Goal: Communication & Community: Share content

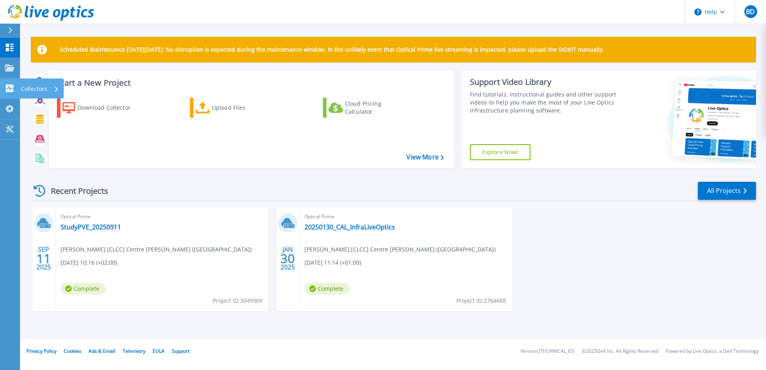
click at [33, 86] on p "Collectors" at bounding box center [34, 88] width 26 height 21
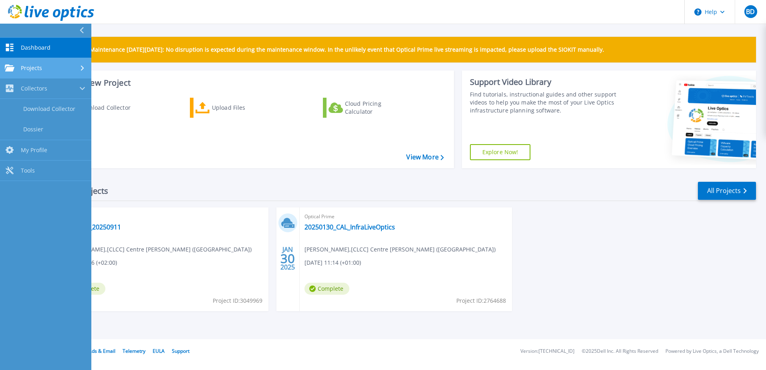
click at [48, 64] on link "Projects Projects" at bounding box center [45, 68] width 91 height 20
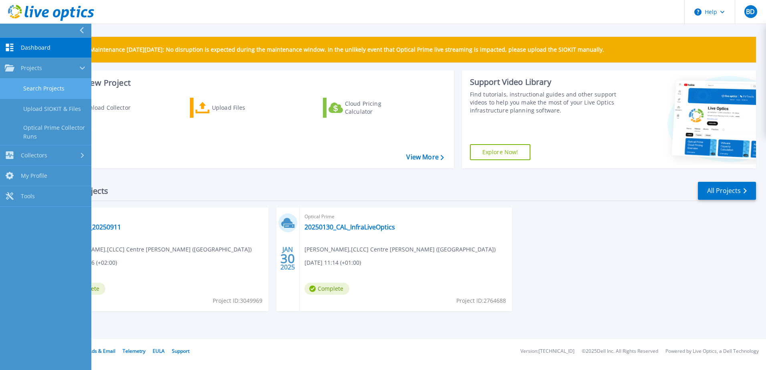
click at [52, 84] on link "Search Projects" at bounding box center [45, 88] width 91 height 20
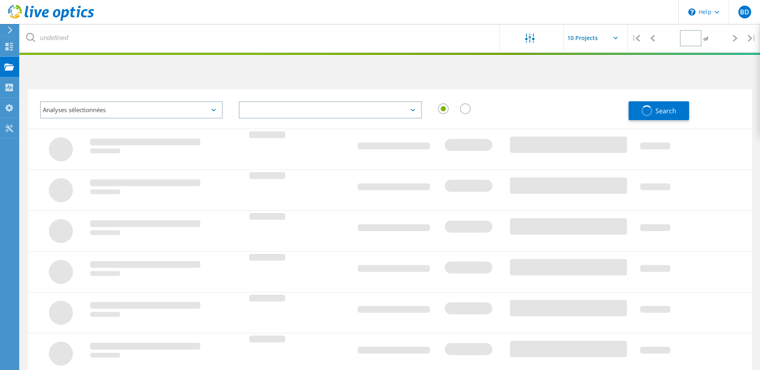
type input "1"
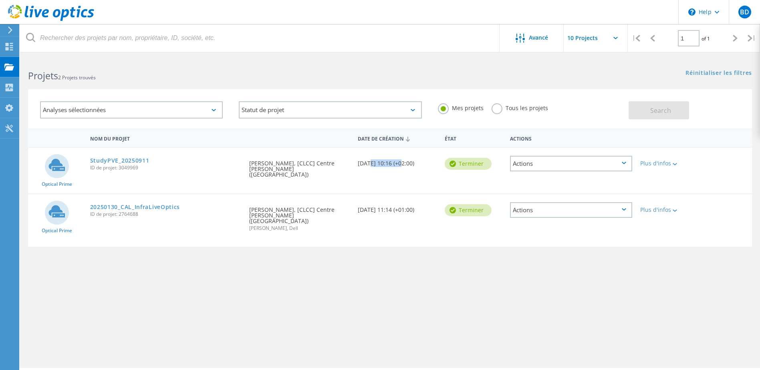
drag, startPoint x: 367, startPoint y: 164, endPoint x: 404, endPoint y: 166, distance: 36.9
click at [400, 165] on div "Date de création [DATE] 10:16 (+02:00)" at bounding box center [397, 161] width 87 height 26
click at [417, 205] on div "Date de création [DATE] 11:14 (+01:00)" at bounding box center [397, 207] width 87 height 26
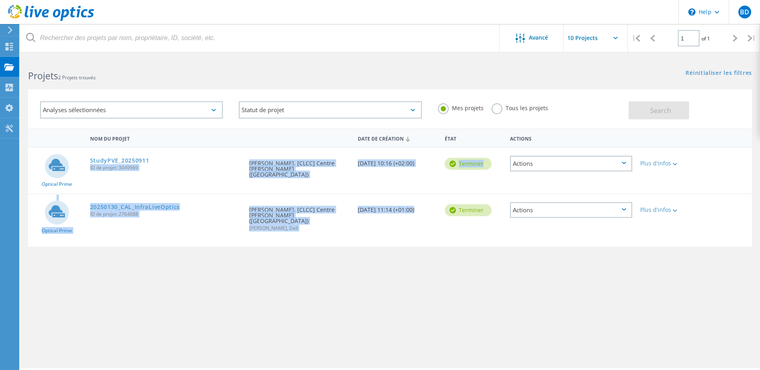
drag, startPoint x: 346, startPoint y: 193, endPoint x: 209, endPoint y: 158, distance: 140.6
click at [211, 158] on div "Optical Prime StudyPVE_20250911 ID de projet: 3049969 Demandé par [PERSON_NAME]…" at bounding box center [389, 197] width 723 height 100
click at [253, 184] on div "Demandé par [PERSON_NAME], [CLCC] Centre [PERSON_NAME] ([GEOGRAPHIC_DATA])" at bounding box center [299, 171] width 109 height 46
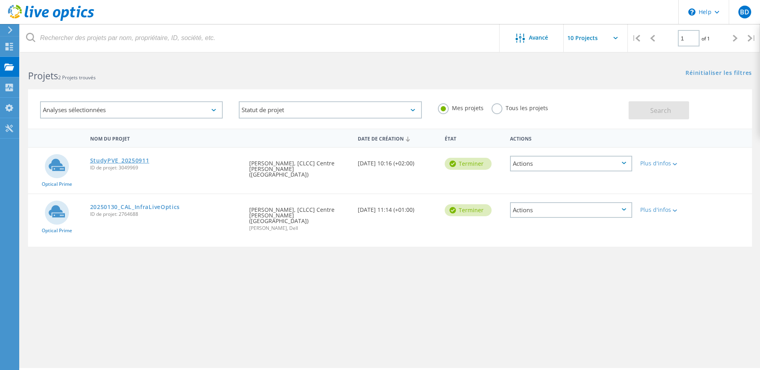
click at [120, 163] on link "StudyPVE_20250911" at bounding box center [119, 161] width 59 height 6
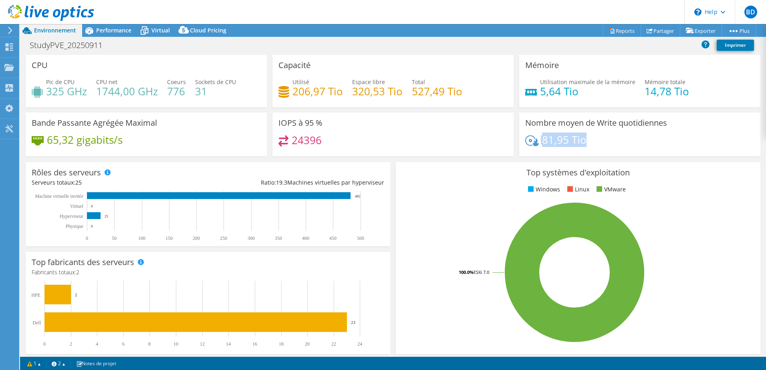
drag, startPoint x: 583, startPoint y: 145, endPoint x: 512, endPoint y: 135, distance: 72.4
click at [516, 136] on div "Nombre moyen de Write quotidiennes 81,95 Tio" at bounding box center [639, 135] width 247 height 44
click at [509, 134] on div "IOPS à 95 % 24396" at bounding box center [392, 135] width 247 height 44
drag, startPoint x: 527, startPoint y: 117, endPoint x: 644, endPoint y: 133, distance: 117.9
click at [631, 128] on div "Nombre moyen de Write quotidiennes 81,95 Tio" at bounding box center [639, 135] width 241 height 44
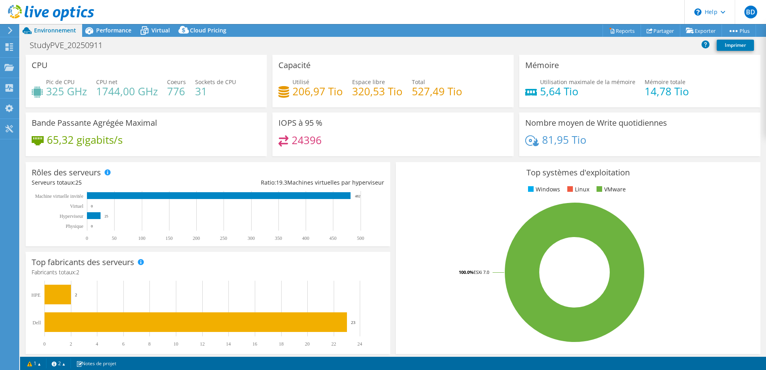
click at [648, 134] on div "Nombre moyen de Write quotidiennes 81,95 Tio" at bounding box center [639, 135] width 241 height 44
drag, startPoint x: 632, startPoint y: 140, endPoint x: 535, endPoint y: 121, distance: 98.3
click at [536, 121] on div "Nombre moyen de Write quotidiennes 81,95 Tio" at bounding box center [639, 135] width 241 height 44
click at [531, 124] on h3 "Nombre moyen de Write quotidiennes" at bounding box center [596, 123] width 142 height 9
drag, startPoint x: 367, startPoint y: 136, endPoint x: 269, endPoint y: 120, distance: 99.4
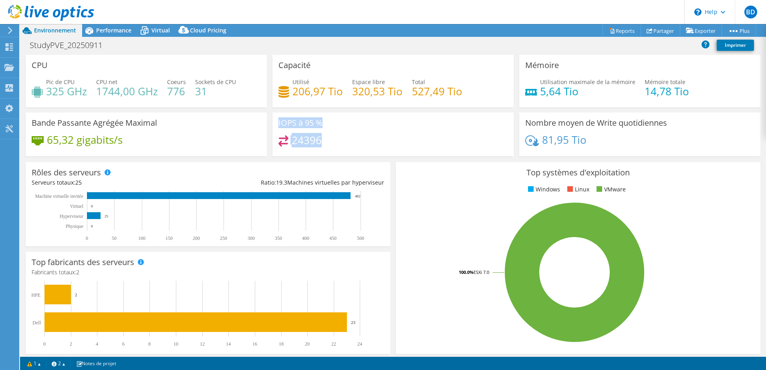
click at [269, 120] on div "IOPS à 95 % 24396" at bounding box center [392, 135] width 247 height 44
click at [398, 135] on div "IOPS à 95 % 24396" at bounding box center [392, 135] width 241 height 44
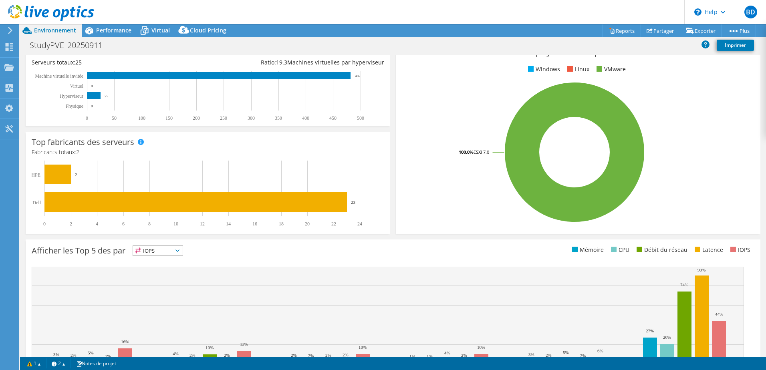
scroll to position [165, 0]
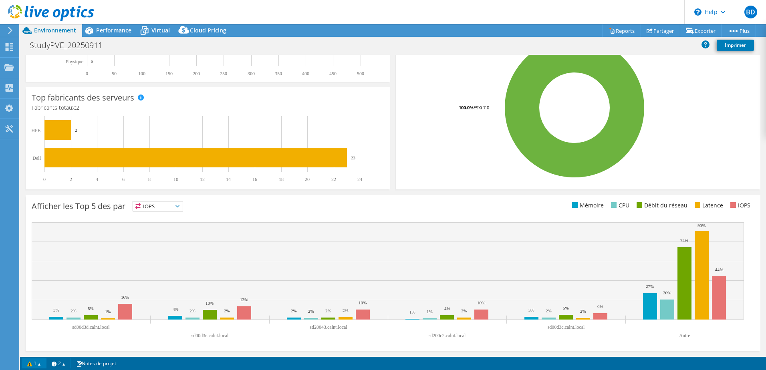
click at [27, 361] on link "1" at bounding box center [34, 363] width 25 height 10
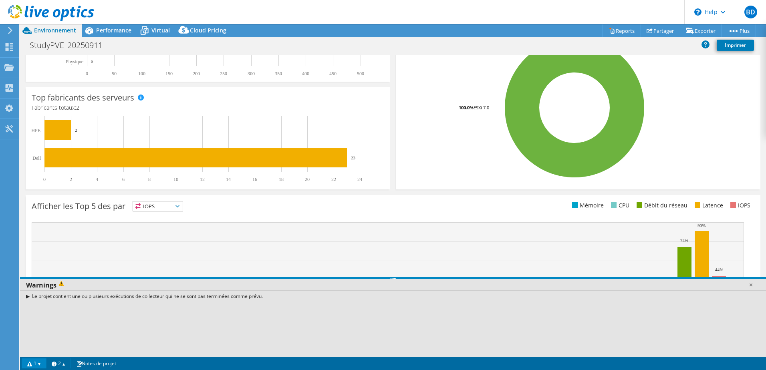
click at [27, 296] on div "Le projet contient une ou plusieurs exécutions de collecteur qui ne se sont pas…" at bounding box center [393, 296] width 746 height 12
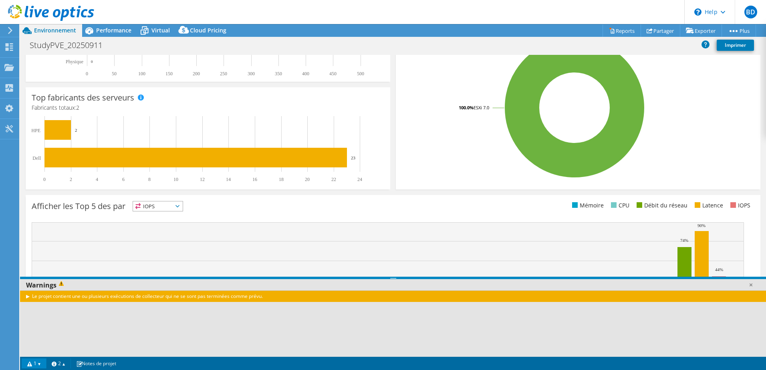
click at [27, 297] on div "Le projet contient une ou plusieurs exécutions de collecteur qui ne se sont pas…" at bounding box center [393, 296] width 746 height 12
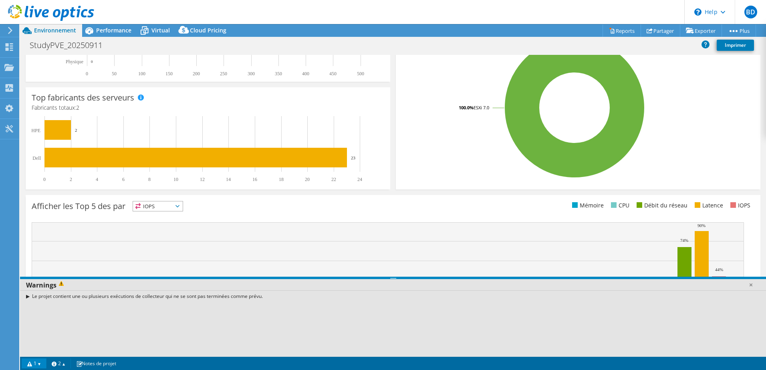
click at [29, 295] on div "Le projet contient une ou plusieurs exécutions de collecteur qui ne se sont pas…" at bounding box center [393, 296] width 746 height 12
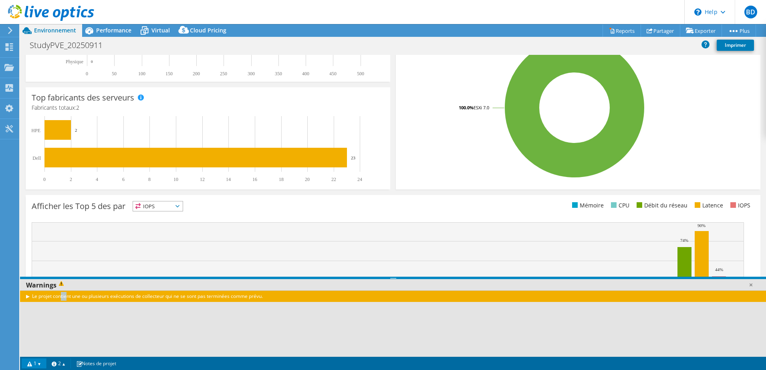
click at [28, 296] on div "Le projet contient une ou plusieurs exécutions de collecteur qui ne se sont pas…" at bounding box center [393, 296] width 746 height 12
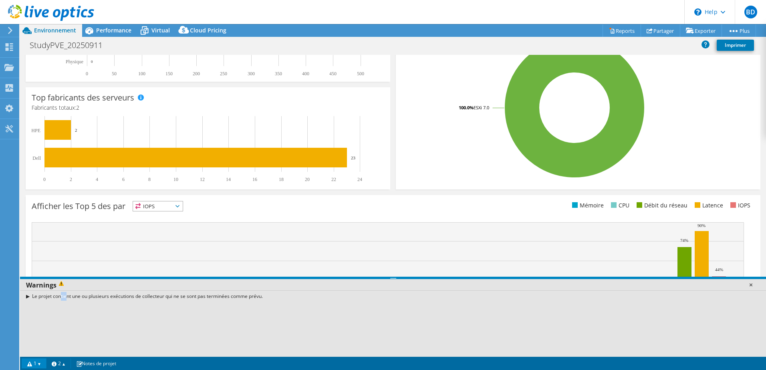
click at [752, 284] on link at bounding box center [750, 285] width 8 height 8
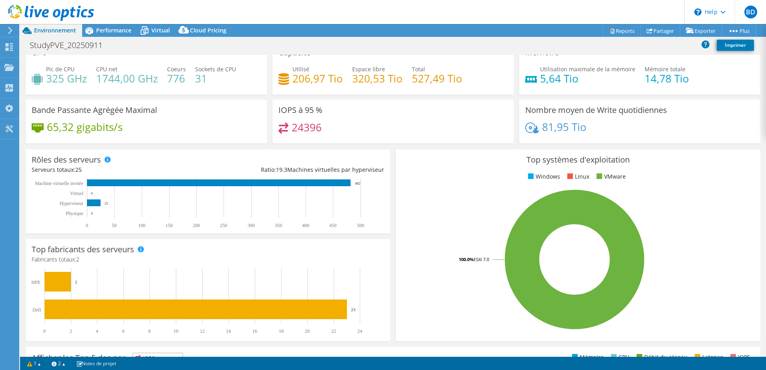
scroll to position [0, 0]
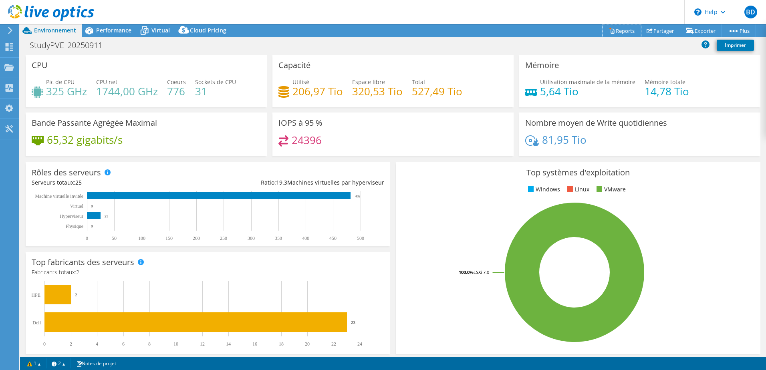
click at [633, 31] on link "Reports" at bounding box center [621, 30] width 38 height 12
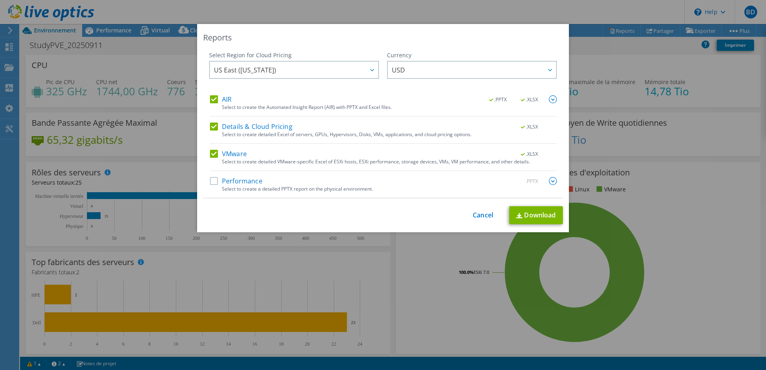
click at [212, 177] on label "Performance" at bounding box center [236, 181] width 52 height 8
click at [0, 0] on input "Performance" at bounding box center [0, 0] width 0 height 0
click at [334, 70] on span "US East (Virginia)" at bounding box center [296, 70] width 164 height 16
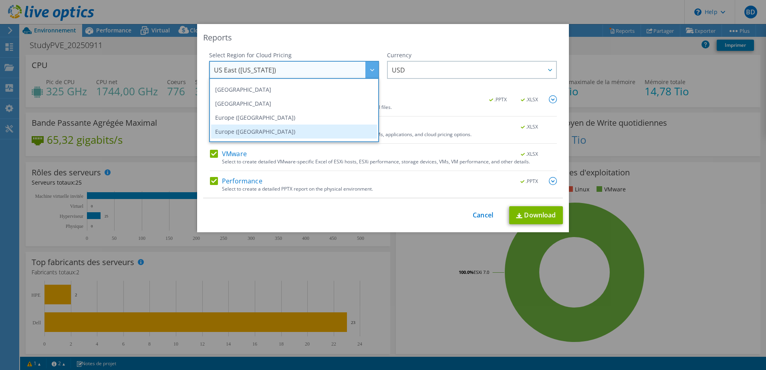
scroll to position [108, 0]
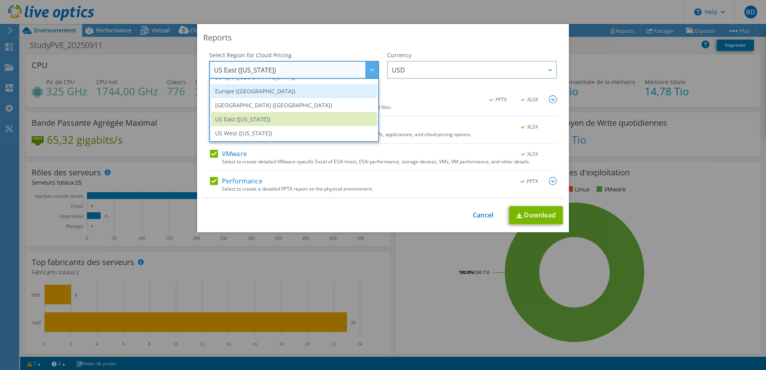
click at [289, 94] on li "Europe (London)" at bounding box center [294, 91] width 166 height 14
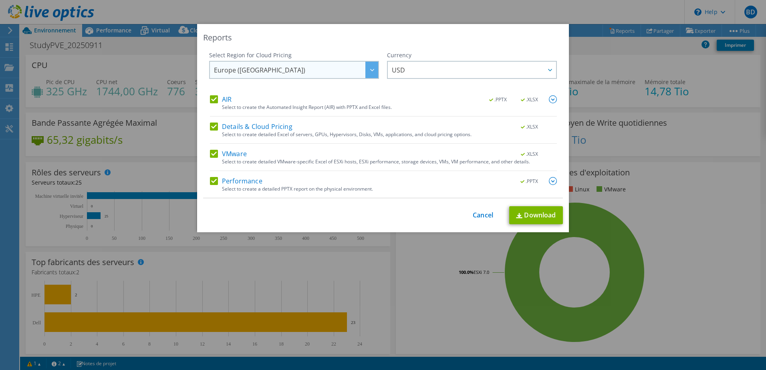
click at [316, 70] on span "Europe (London)" at bounding box center [296, 70] width 164 height 16
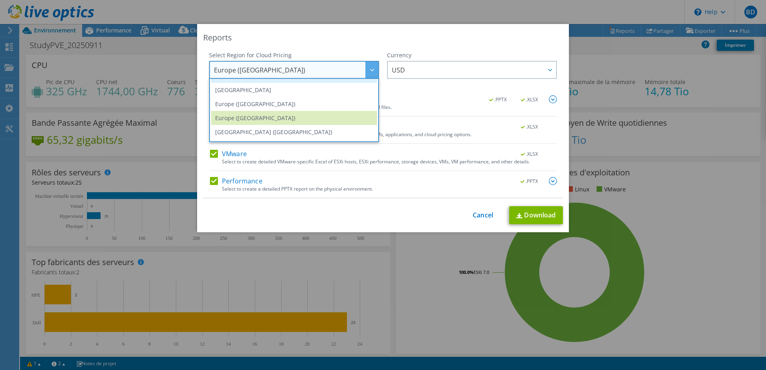
scroll to position [68, 0]
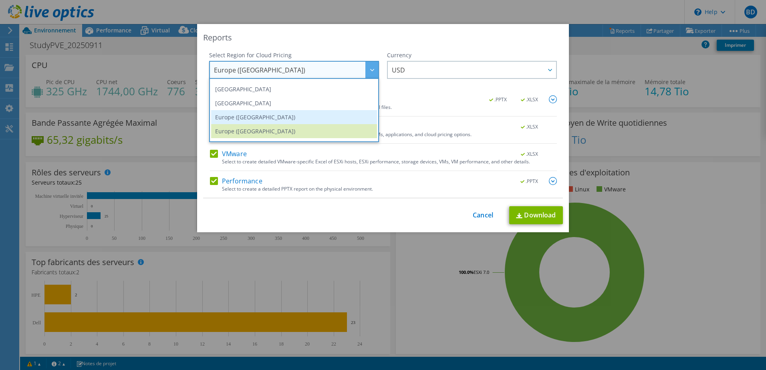
click at [271, 115] on li "Europe (Frankfurt)" at bounding box center [294, 117] width 166 height 14
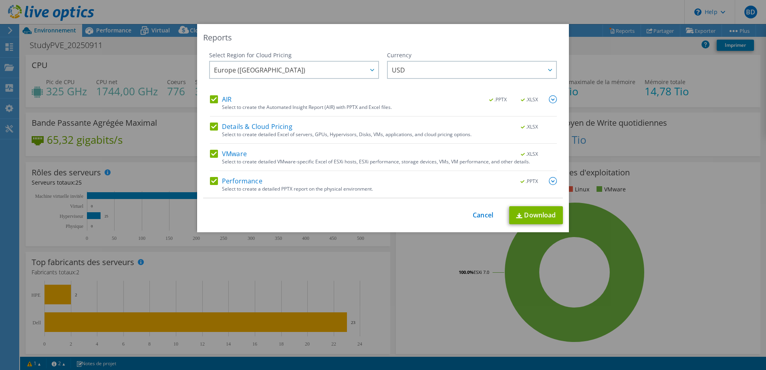
click at [479, 207] on div "This process may take a while, please wait... Cancel Download" at bounding box center [383, 215] width 360 height 18
click at [477, 211] on link "Cancel" at bounding box center [482, 215] width 20 height 8
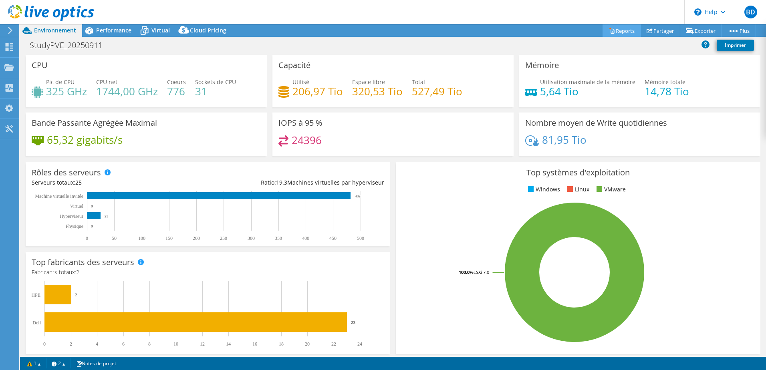
click at [624, 34] on link "Reports" at bounding box center [621, 30] width 38 height 12
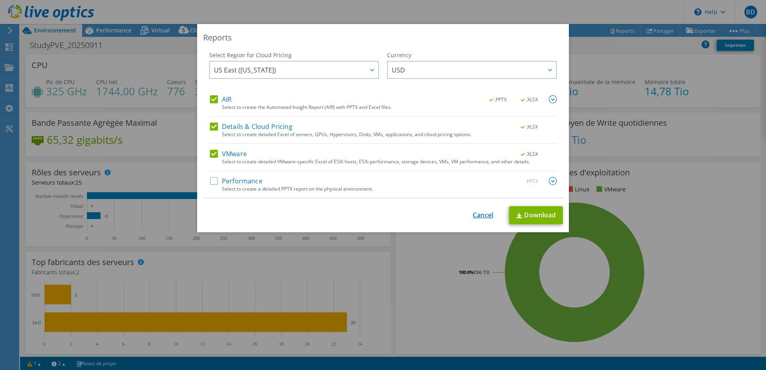
click at [482, 211] on link "Cancel" at bounding box center [482, 215] width 20 height 8
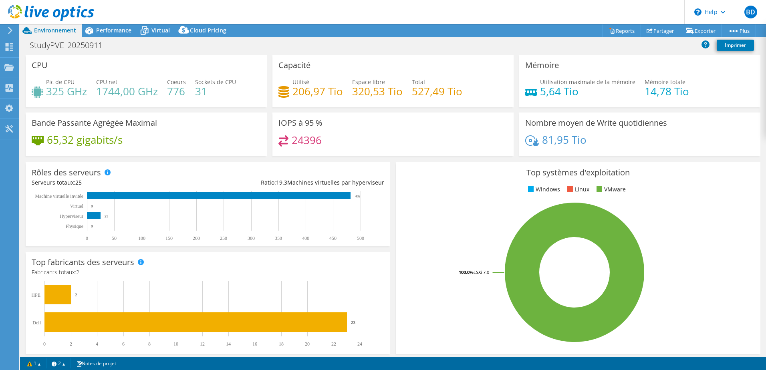
click at [613, 38] on div "StudyPVE_20250911 Imprimer" at bounding box center [393, 45] width 746 height 15
click at [614, 34] on link "Reports" at bounding box center [621, 30] width 38 height 12
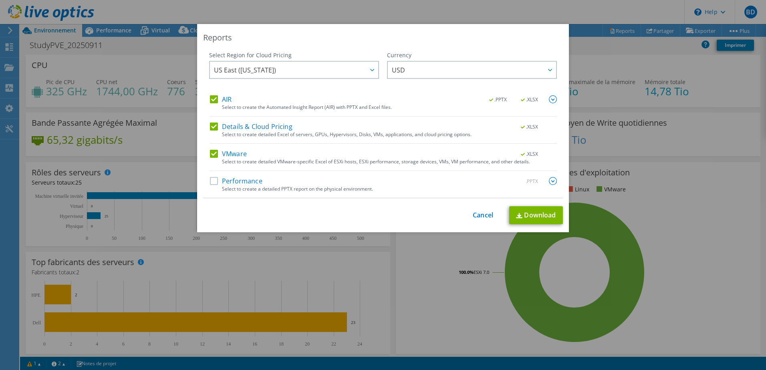
click at [217, 127] on label "Details & Cloud Pricing" at bounding box center [251, 127] width 82 height 8
click at [0, 0] on input "Details & Cloud Pricing" at bounding box center [0, 0] width 0 height 0
click at [205, 126] on div "Select Region for Cloud Pricing Asia Pacific (Hong Kong) Asia Pacific (Mumbai) …" at bounding box center [383, 124] width 360 height 147
click at [210, 127] on label "Details & Cloud Pricing" at bounding box center [251, 127] width 82 height 8
click at [0, 0] on input "Details & Cloud Pricing" at bounding box center [0, 0] width 0 height 0
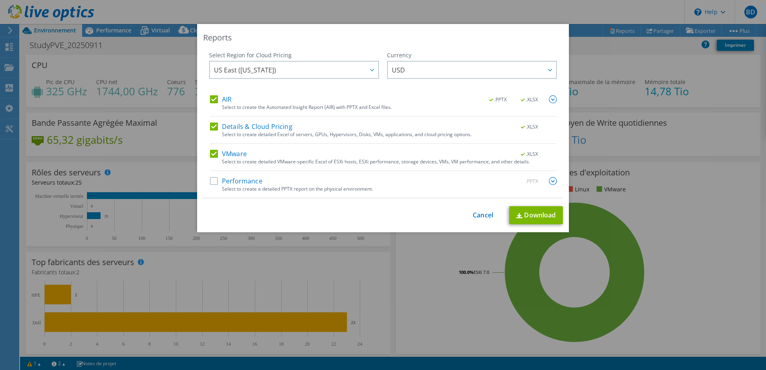
click at [211, 173] on div "AIR .PPTX .XLSX Select to create the Automated Insight Report (AIR) with PPTX a…" at bounding box center [383, 146] width 347 height 102
click at [210, 179] on label "Performance" at bounding box center [236, 181] width 52 height 8
click at [0, 0] on input "Performance" at bounding box center [0, 0] width 0 height 0
click at [299, 60] on div "Select Region for Cloud Pricing Asia Pacific (Hong Kong) Asia Pacific (Mumbai) …" at bounding box center [294, 73] width 170 height 44
click at [296, 66] on span "US East (Virginia)" at bounding box center [296, 70] width 164 height 16
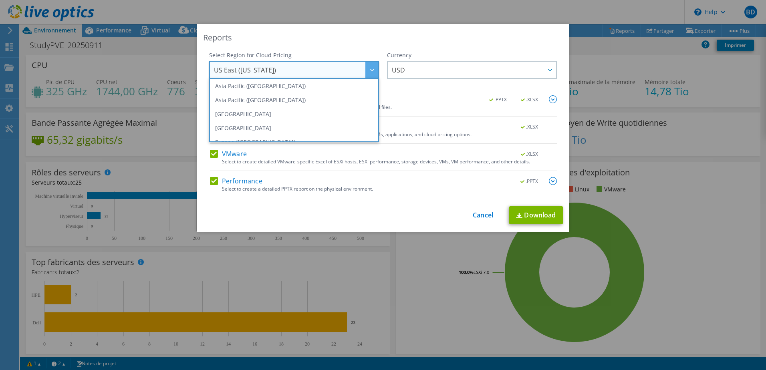
scroll to position [80, 0]
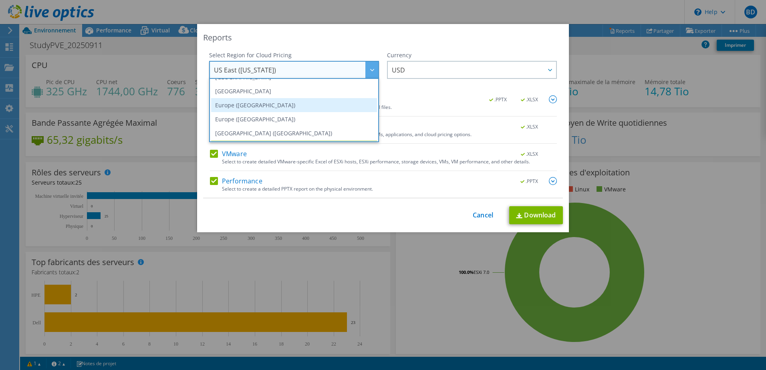
click at [275, 111] on li "Europe ([GEOGRAPHIC_DATA])" at bounding box center [294, 105] width 166 height 14
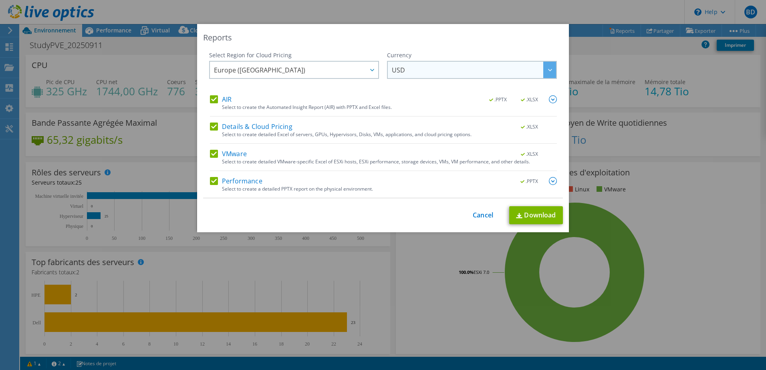
click at [443, 68] on span "USD" at bounding box center [474, 70] width 164 height 16
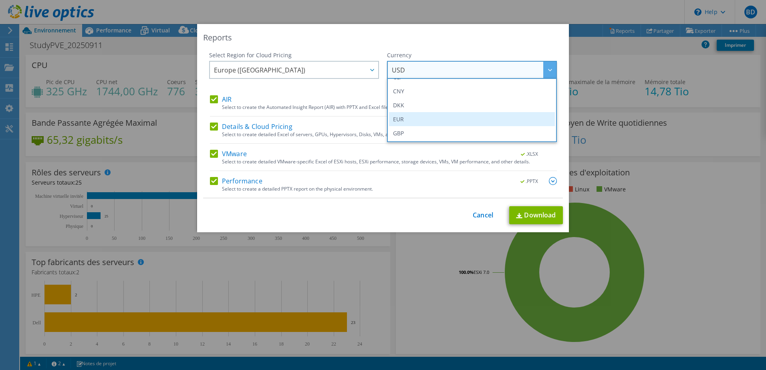
click at [407, 117] on li "EUR" at bounding box center [472, 119] width 166 height 14
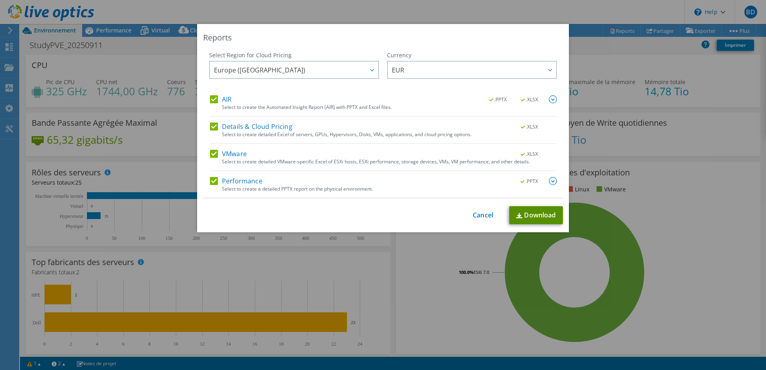
click at [527, 212] on link "Download" at bounding box center [536, 215] width 54 height 18
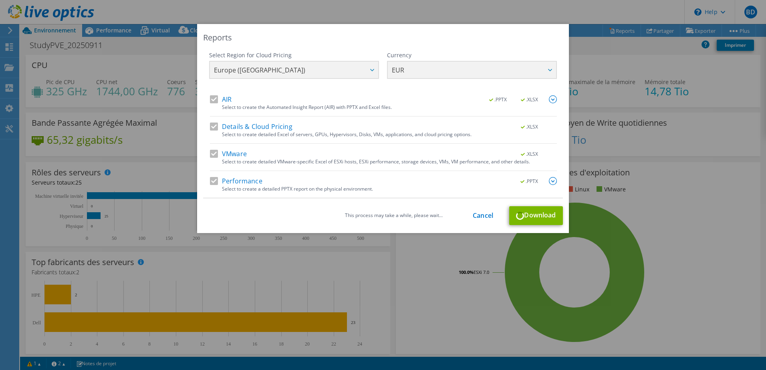
drag, startPoint x: 687, startPoint y: 1, endPoint x: 597, endPoint y: 252, distance: 267.2
click at [597, 252] on div "Reports Select Region for Cloud Pricing Asia Pacific (Hong Kong) Asia Pacific (…" at bounding box center [383, 185] width 766 height 322
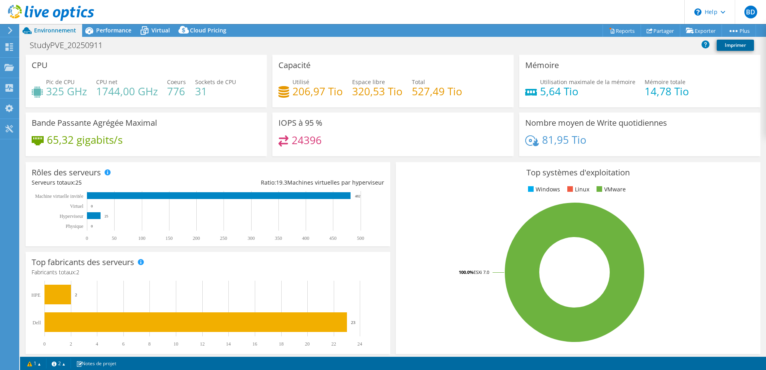
click at [731, 44] on link "Imprimer" at bounding box center [734, 45] width 37 height 11
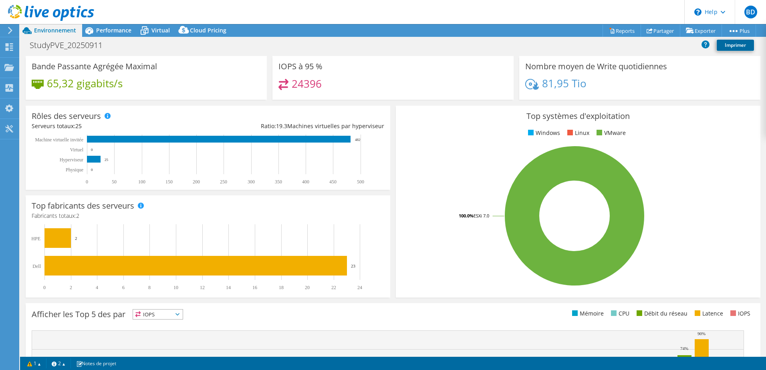
scroll to position [0, 0]
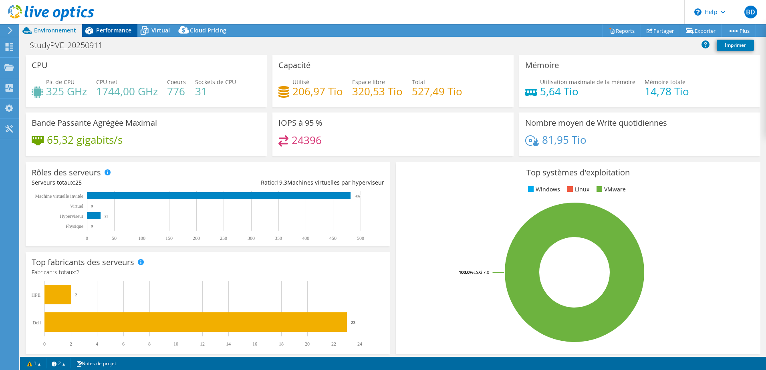
click at [124, 35] on div "Performance" at bounding box center [109, 30] width 55 height 13
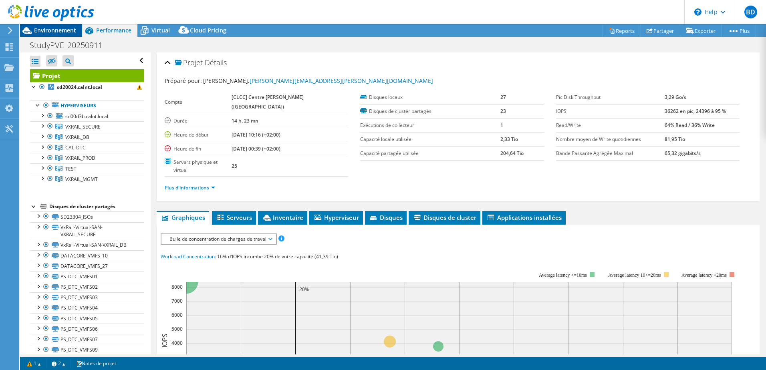
click at [36, 30] on span "Environnement" at bounding box center [55, 30] width 42 height 8
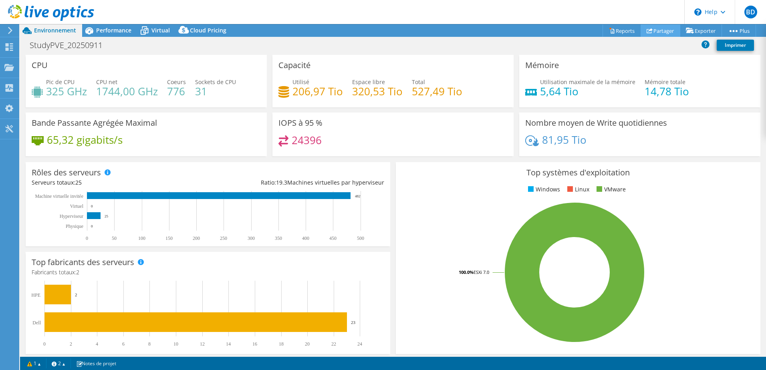
click at [671, 36] on link "Partager" at bounding box center [660, 30] width 40 height 12
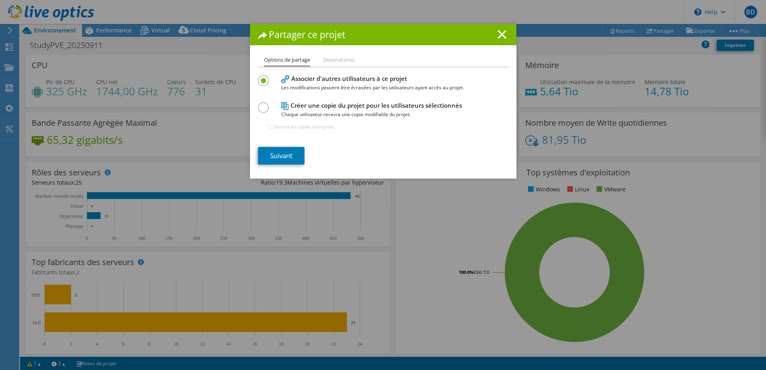
click at [338, 54] on div "Partager ce projet Options de partage Destinataires Associer d'autres utilisate…" at bounding box center [383, 101] width 266 height 155
click at [325, 59] on li "Destinataires" at bounding box center [338, 60] width 31 height 10
click at [281, 155] on link "Suivant" at bounding box center [281, 156] width 46 height 18
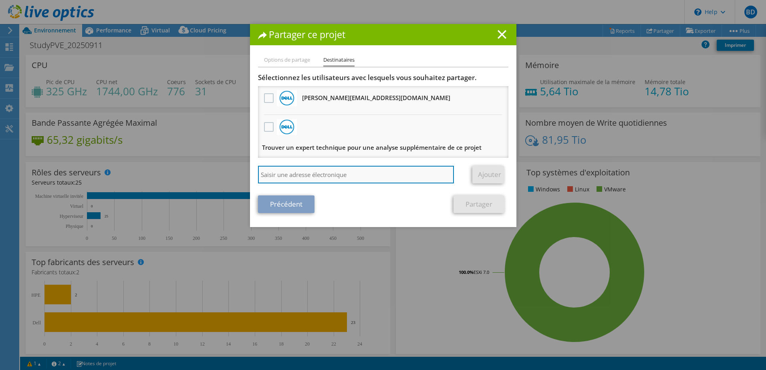
click at [321, 179] on input "search" at bounding box center [356, 175] width 196 height 18
click at [312, 178] on input "search" at bounding box center [356, 175] width 196 height 18
paste input "geoffroy.dessemon@cowigo.fr"
type input "geoffroy.dessemon@cowigo.fr"
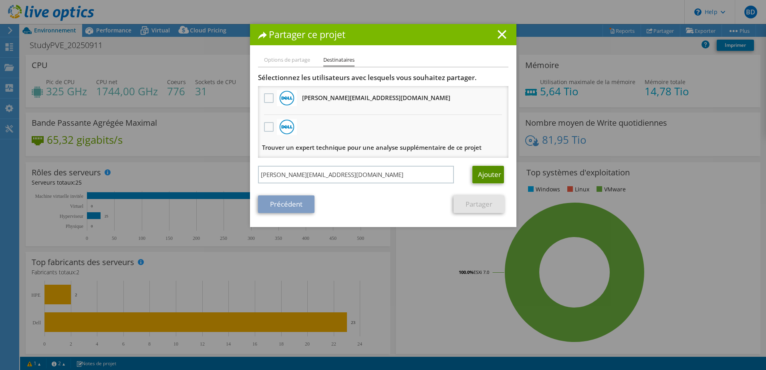
click at [483, 171] on link "Ajouter" at bounding box center [488, 175] width 32 height 18
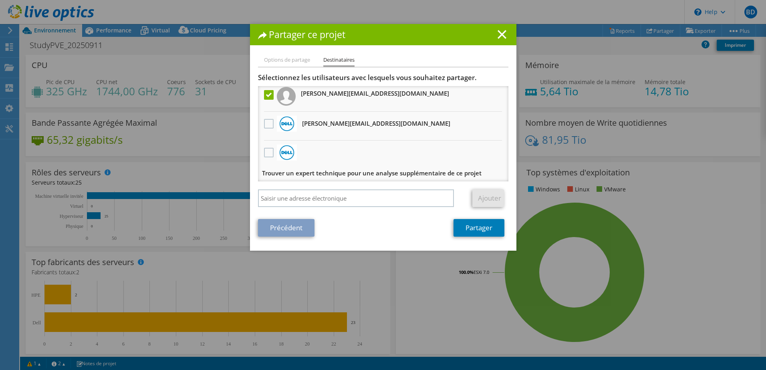
scroll to position [5, 0]
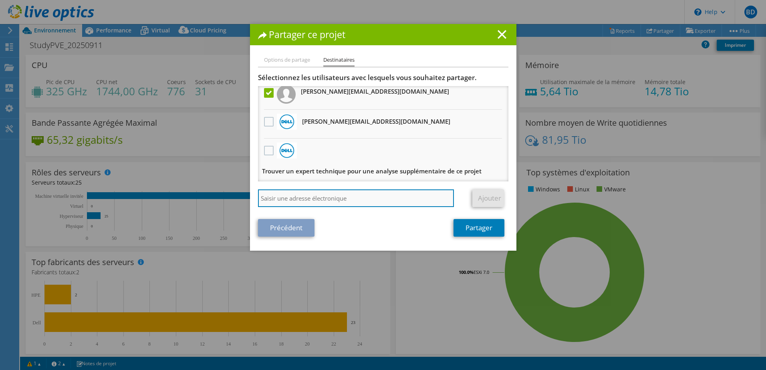
click at [316, 197] on input "search" at bounding box center [356, 198] width 196 height 18
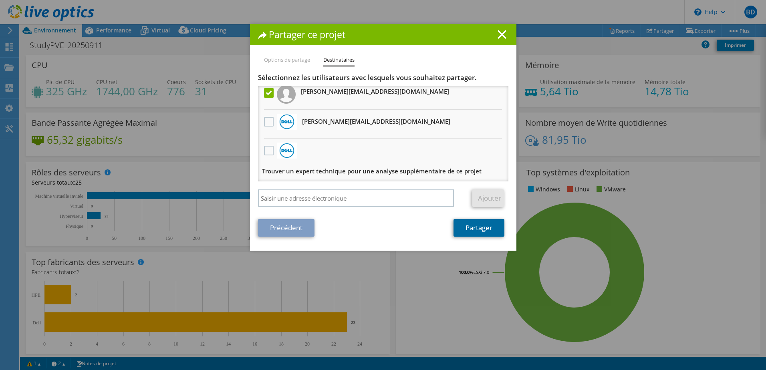
click at [484, 230] on link "Partager" at bounding box center [478, 228] width 51 height 18
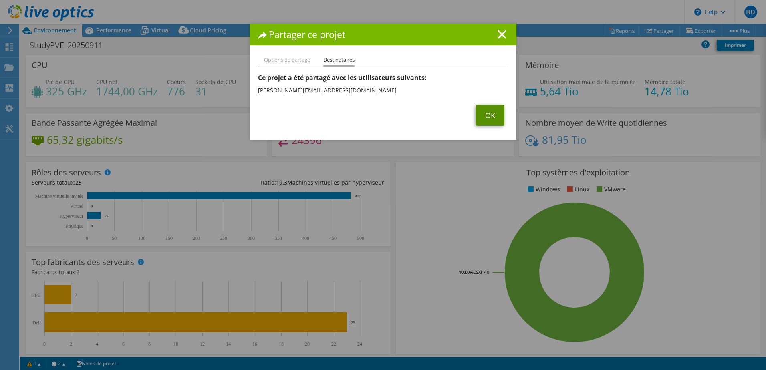
click at [479, 116] on link "OK" at bounding box center [490, 115] width 28 height 21
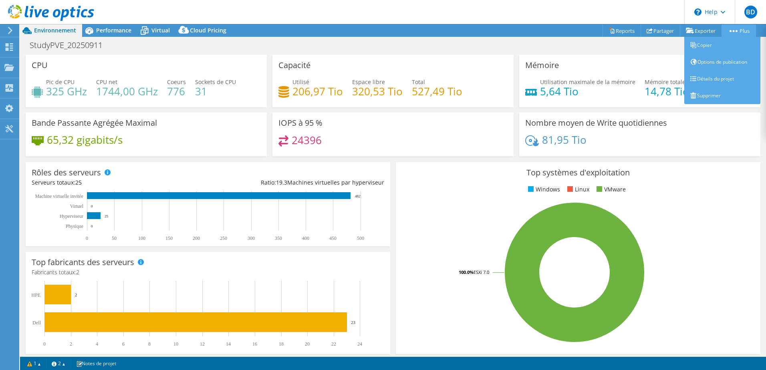
click at [744, 28] on link "Plus" at bounding box center [738, 30] width 34 height 12
click at [708, 73] on link "Détails du projet" at bounding box center [722, 78] width 76 height 17
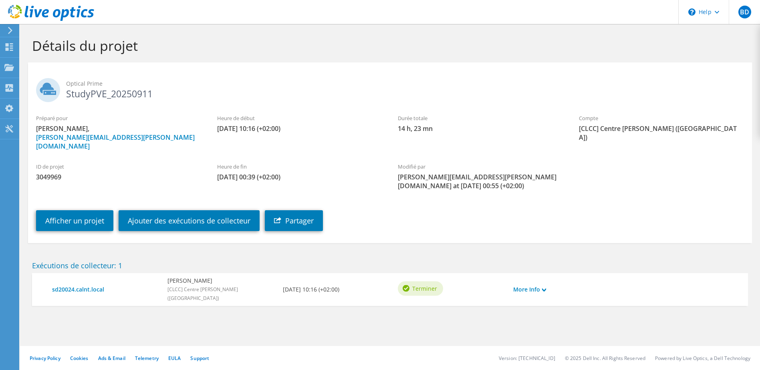
drag, startPoint x: 145, startPoint y: 95, endPoint x: 89, endPoint y: 91, distance: 56.6
click at [89, 91] on h2 "Optical Prime StudyPVE_20250911" at bounding box center [389, 88] width 707 height 20
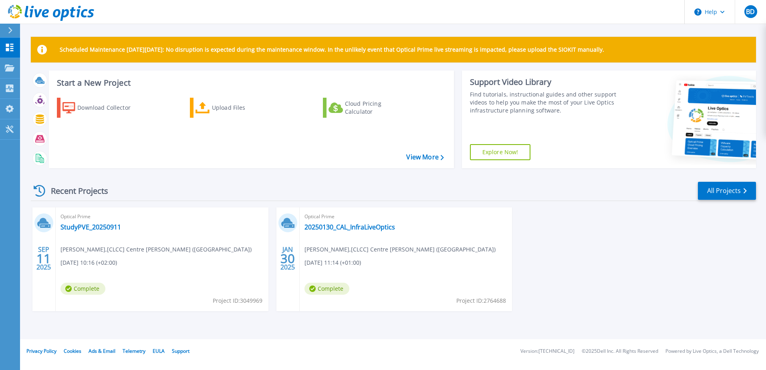
click at [47, 228] on icon at bounding box center [43, 223] width 13 height 12
click at [34, 258] on div "[DATE]" at bounding box center [43, 259] width 23 height 104
drag, startPoint x: 35, startPoint y: 257, endPoint x: 97, endPoint y: 259, distance: 62.5
click at [66, 256] on div "[DATE] Optical Prime StudyPVE_20250911 [PERSON_NAME] , [CLCC] Centre [PERSON_NA…" at bounding box center [150, 259] width 236 height 104
click at [117, 262] on span "[DATE] 10:16 (+02:00)" at bounding box center [88, 262] width 56 height 9
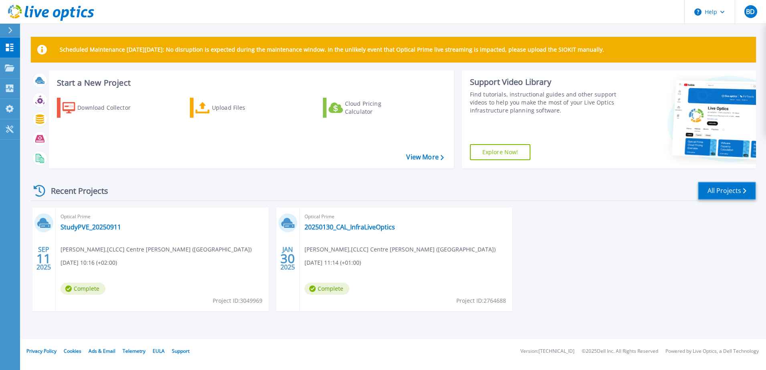
click at [704, 186] on link "All Projects" at bounding box center [726, 191] width 58 height 18
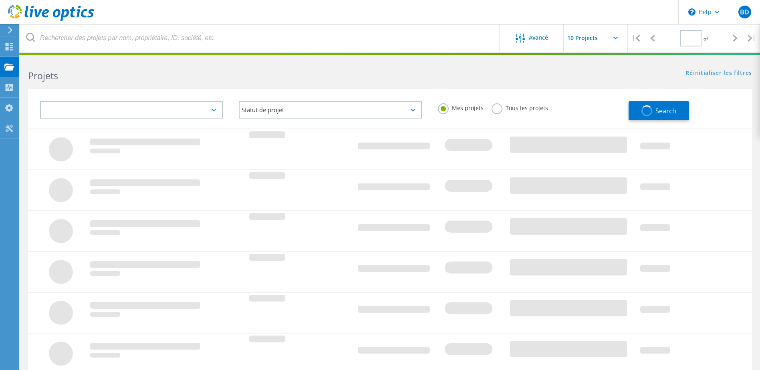
type input "1"
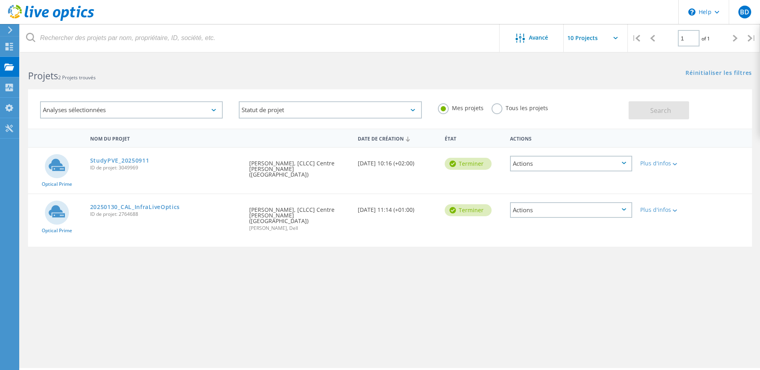
click at [605, 157] on div "Actions" at bounding box center [571, 164] width 122 height 16
click at [691, 158] on div "Plus d'infos" at bounding box center [665, 161] width 58 height 26
click at [665, 162] on div "Plus d'infos" at bounding box center [665, 164] width 50 height 6
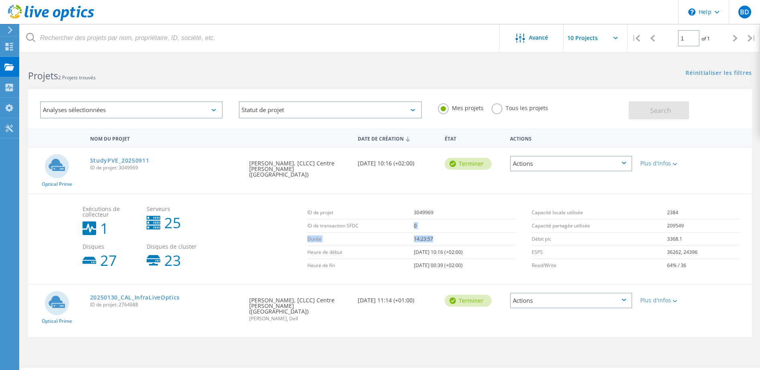
drag, startPoint x: 366, startPoint y: 221, endPoint x: 617, endPoint y: 242, distance: 252.3
click at [515, 232] on div "ID de projet 3049969 ID de transaction SFDC 0 Durée 14:23:57 Heure de début 09/…" at bounding box center [415, 239] width 224 height 74
click at [632, 246] on td "ESPS" at bounding box center [599, 252] width 136 height 13
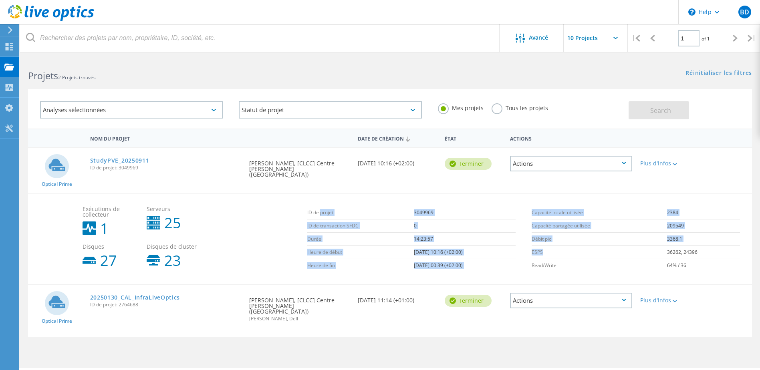
drag, startPoint x: 469, startPoint y: 229, endPoint x: 290, endPoint y: 204, distance: 180.8
click at [295, 204] on div "Exécutions de collecteur 1 Serveurs 25 Disques 27 Disques de cluster 23 ID de p…" at bounding box center [414, 239] width 673 height 74
click at [289, 206] on div "Exécutions de collecteur 1 Serveurs 25 Disques 27 Disques de cluster 23" at bounding box center [190, 237] width 224 height 70
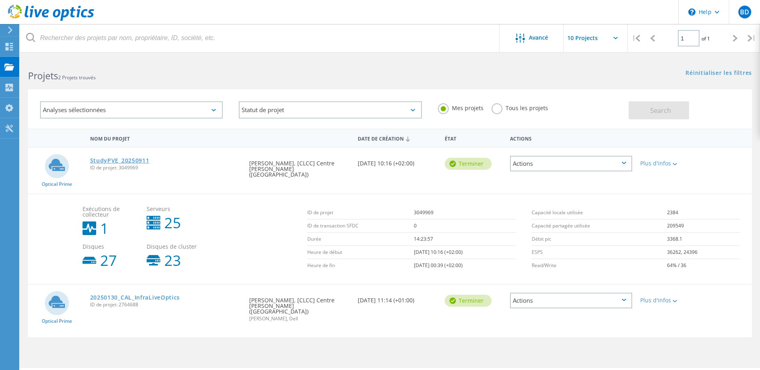
click at [110, 163] on link "StudyPVE_20250911" at bounding box center [119, 161] width 59 height 6
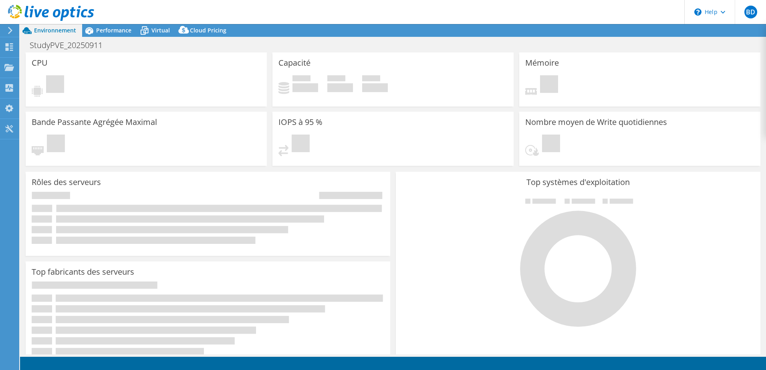
select select "EUFrankfurt"
select select "EUR"
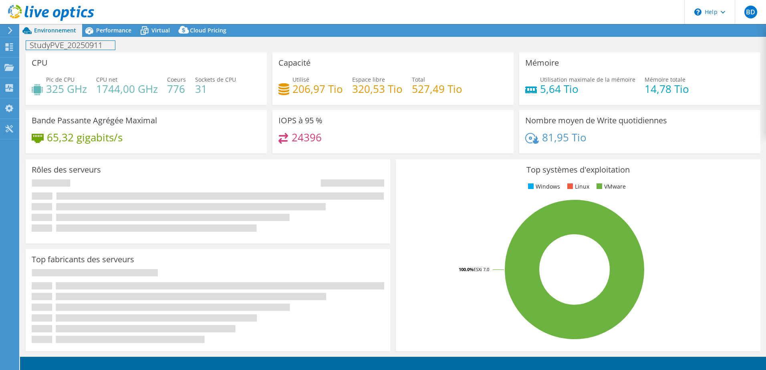
click at [87, 49] on h1 "StudyPVE_20250911" at bounding box center [70, 45] width 89 height 9
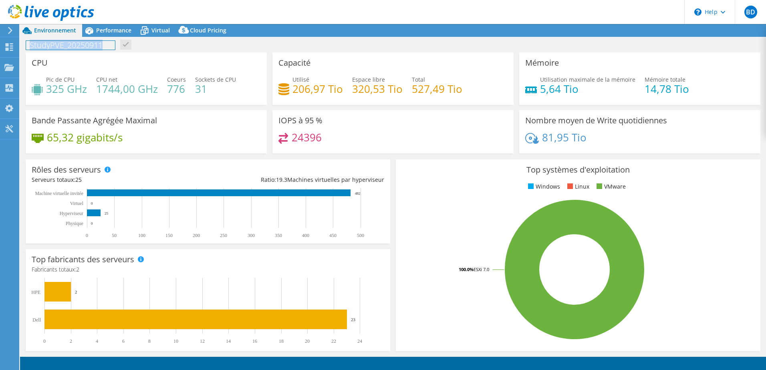
click at [87, 49] on h1 "StudyPVE_20250911" at bounding box center [70, 45] width 89 height 9
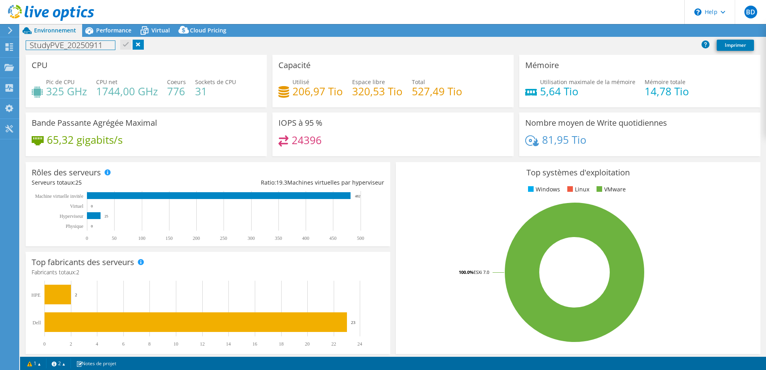
click at [97, 46] on h1 "StudyPVE_20250911" at bounding box center [70, 45] width 89 height 9
click at [141, 50] on div "CAL_ StudyPVE_20250911 Imprimer" at bounding box center [393, 45] width 746 height 15
click at [143, 47] on link at bounding box center [142, 45] width 11 height 10
drag, startPoint x: 101, startPoint y: 49, endPoint x: 106, endPoint y: 49, distance: 4.8
click at [103, 49] on h1 "CAL_StudyPVE_20250911" at bounding box center [79, 45] width 106 height 9
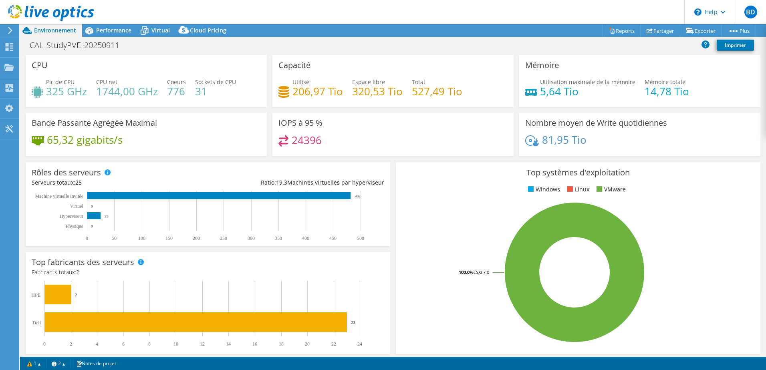
click at [149, 48] on div "CAL_StudyPVE_20250911 Imprimer" at bounding box center [393, 45] width 746 height 15
click at [224, 53] on div "CAL_StudyPVE_20250911 Imprimer" at bounding box center [393, 46] width 746 height 17
click at [182, 27] on icon at bounding box center [183, 30] width 10 height 8
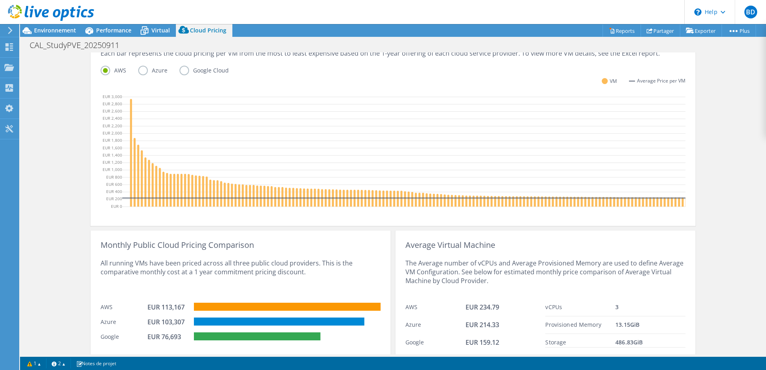
scroll to position [249, 0]
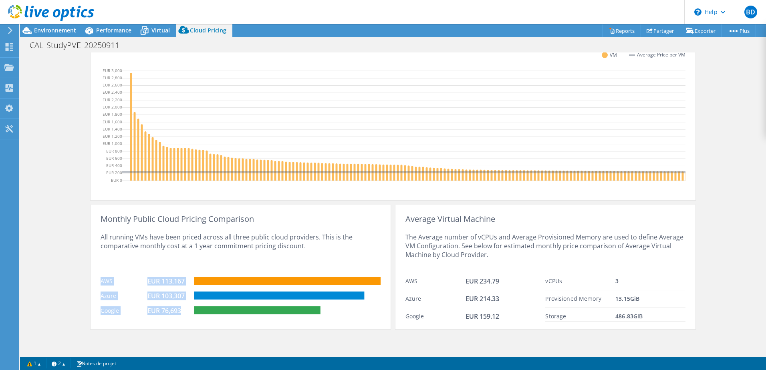
drag, startPoint x: 86, startPoint y: 286, endPoint x: 177, endPoint y: 309, distance: 93.1
click at [177, 309] on div "Cloud Pricing Live Optics Cloud Pricing uses the native vendor APIs to retrieve…" at bounding box center [393, 81] width 746 height 545
click at [164, 315] on div "EUR 76,693" at bounding box center [167, 310] width 40 height 9
click at [183, 315] on div "EUR 76,693" at bounding box center [170, 311] width 47 height 11
drag, startPoint x: 289, startPoint y: 292, endPoint x: 156, endPoint y: 268, distance: 135.5
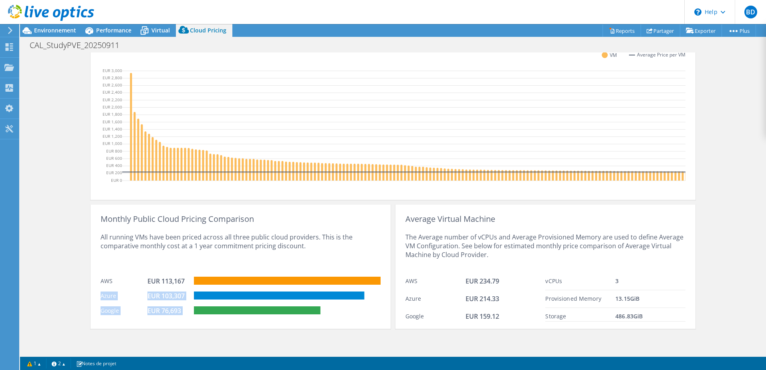
click at [158, 269] on div "Monthly Public Cloud Pricing Comparison All running VMs have been priced across…" at bounding box center [392, 264] width 605 height 129
click at [406, 308] on div "Google EUR 159.12" at bounding box center [475, 315] width 140 height 14
drag, startPoint x: 117, startPoint y: 222, endPoint x: 200, endPoint y: 228, distance: 83.5
click at [181, 223] on div "Monthly Public Cloud Pricing Comparison All running VMs have been priced across…" at bounding box center [240, 267] width 300 height 124
click at [215, 233] on div "All running VMs have been priced across all three public cloud providers. This …" at bounding box center [240, 247] width 280 height 49
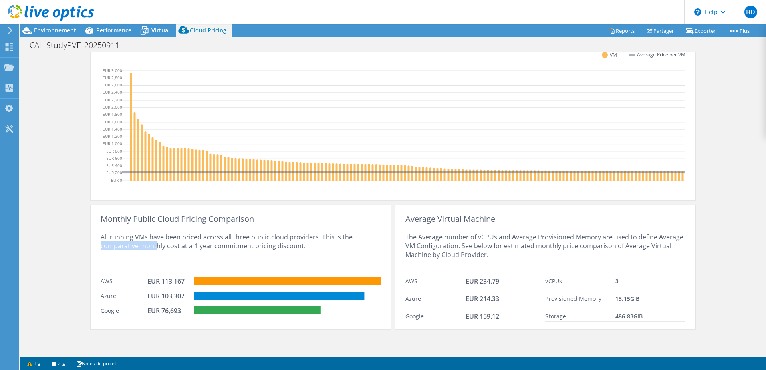
drag, startPoint x: 99, startPoint y: 260, endPoint x: 157, endPoint y: 268, distance: 58.2
click at [155, 268] on div "All running VMs have been priced across all three public cloud providers. This …" at bounding box center [240, 247] width 280 height 49
click at [157, 269] on div "All running VMs have been priced across all three public cloud providers. This …" at bounding box center [240, 247] width 280 height 49
drag, startPoint x: 153, startPoint y: 293, endPoint x: 231, endPoint y: 315, distance: 81.3
click at [212, 310] on div "Monthly Public Cloud Pricing Comparison All running VMs have been priced across…" at bounding box center [240, 267] width 300 height 124
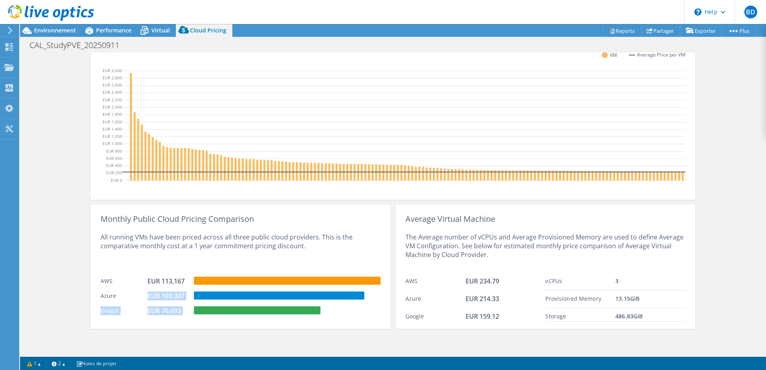
click at [251, 318] on div "Monthly Public Cloud Pricing Comparison All running VMs have been priced across…" at bounding box center [240, 267] width 300 height 124
click at [361, 323] on div "Monthly Public Cloud Pricing Comparison All running VMs have been priced across…" at bounding box center [240, 267] width 300 height 124
click at [278, 241] on div "All running VMs have been priced across all three public cloud providers. This …" at bounding box center [240, 247] width 280 height 49
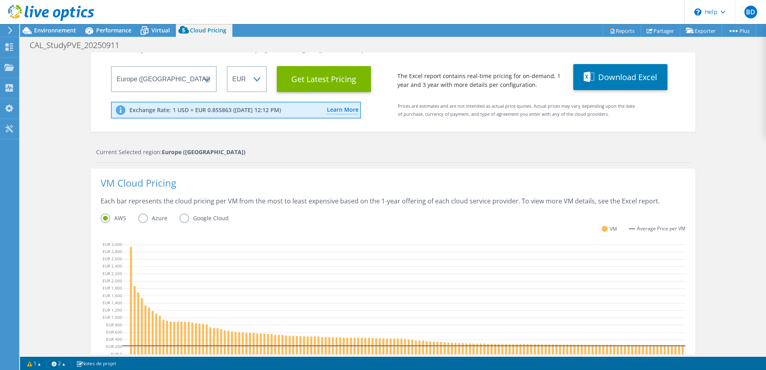
scroll to position [0, 0]
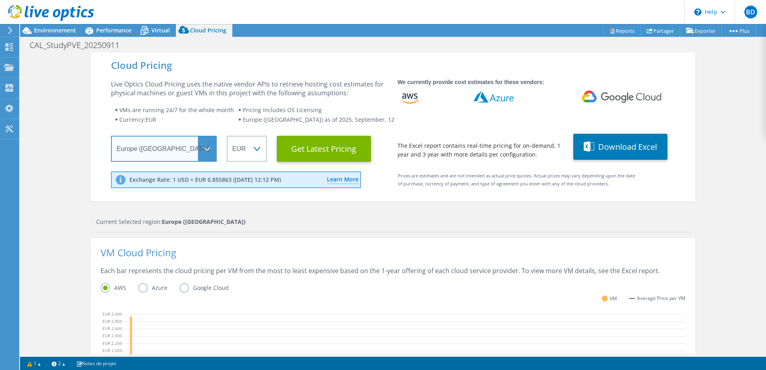
click at [185, 157] on select "Select a Region Asia Pacific (Hong Kong) Asia Pacific (Mumbai) Asia Pacific (Se…" at bounding box center [164, 149] width 106 height 26
click at [185, 156] on select "Select a Region Asia Pacific (Hong Kong) Asia Pacific (Mumbai) Asia Pacific (Se…" at bounding box center [164, 149] width 106 height 26
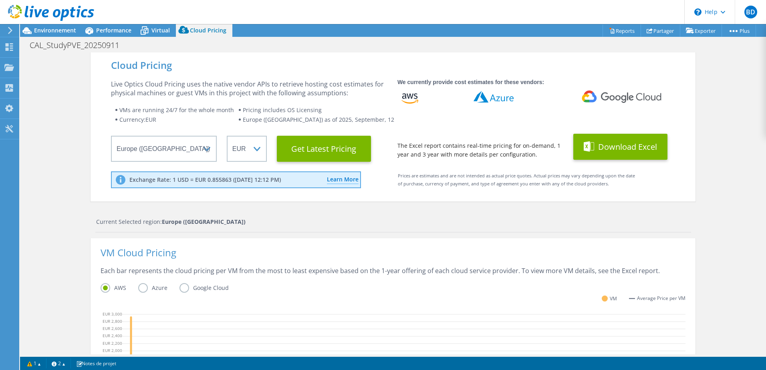
click at [585, 142] on icon at bounding box center [588, 146] width 11 height 10
drag, startPoint x: 116, startPoint y: 22, endPoint x: 120, endPoint y: 26, distance: 6.0
click at [116, 22] on header "BD Utilisateur final Billy Delouche billy.delouche@nice.unicancer.fr [CLCC] Cen…" at bounding box center [383, 12] width 766 height 24
click at [54, 37] on div "CAL_StudyPVE_20250911 Imprimer" at bounding box center [393, 45] width 746 height 16
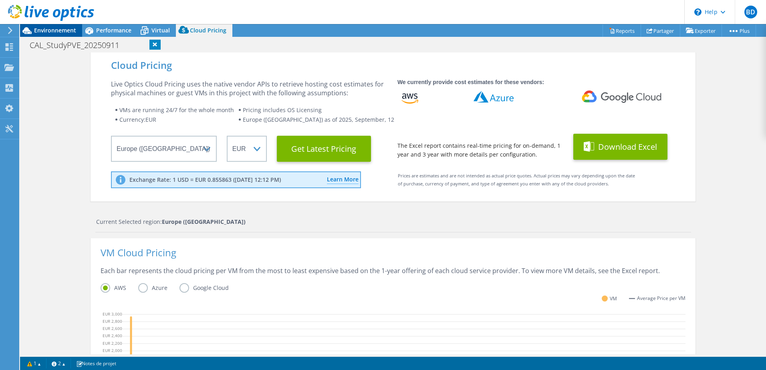
click at [63, 35] on div "Environnement" at bounding box center [51, 30] width 62 height 13
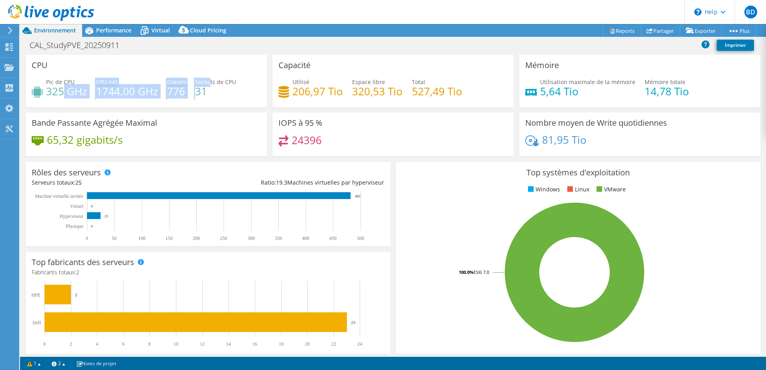
drag, startPoint x: 208, startPoint y: 83, endPoint x: 56, endPoint y: 87, distance: 151.8
click at [59, 87] on div "Pic de CPU 325 GHz CPU net 1744,00 GHz Coeurs 776 Sockets de CPU 31" at bounding box center [146, 91] width 229 height 26
click at [56, 87] on h4 "325 GHz" at bounding box center [66, 91] width 41 height 9
drag, startPoint x: 47, startPoint y: 84, endPoint x: 208, endPoint y: 92, distance: 161.5
click at [208, 92] on div "Pic de CPU 325 GHz CPU net 1744,00 GHz Coeurs 776 Sockets de CPU 31" at bounding box center [146, 91] width 229 height 26
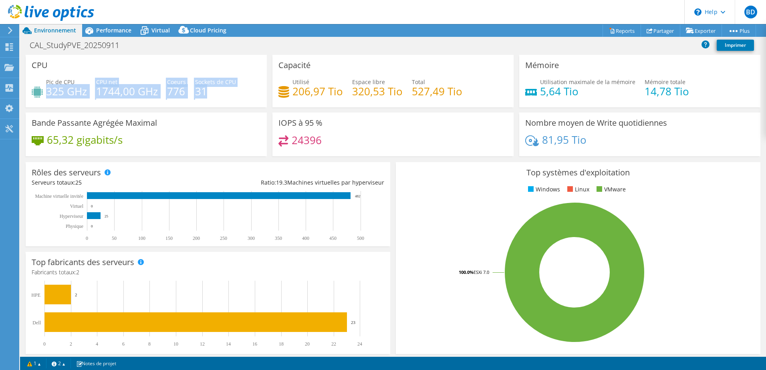
click at [215, 92] on h4 "31" at bounding box center [215, 91] width 41 height 9
drag, startPoint x: 231, startPoint y: 93, endPoint x: 34, endPoint y: 63, distance: 199.7
click at [34, 63] on div "CPU Pic de CPU 325 GHz CPU net 1744,00 GHz Coeurs 776 Sockets de CPU 31" at bounding box center [146, 81] width 241 height 52
click at [34, 63] on h3 "CPU" at bounding box center [40, 65] width 16 height 9
drag, startPoint x: 33, startPoint y: 63, endPoint x: 203, endPoint y: 98, distance: 174.0
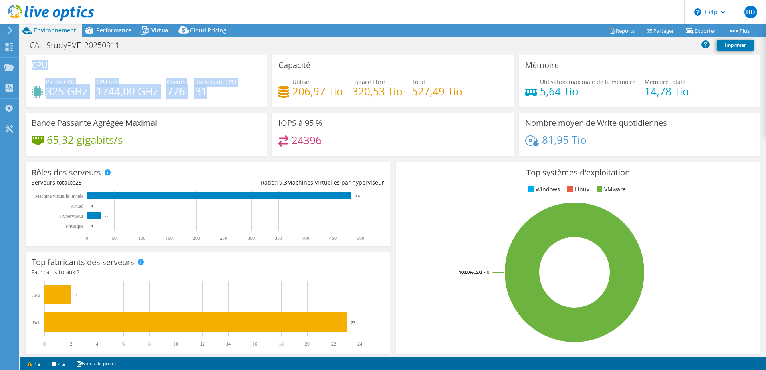
click at [200, 98] on div "CPU Pic de CPU 325 GHz CPU net 1744,00 GHz Coeurs 776 Sockets de CPU 31" at bounding box center [146, 81] width 241 height 52
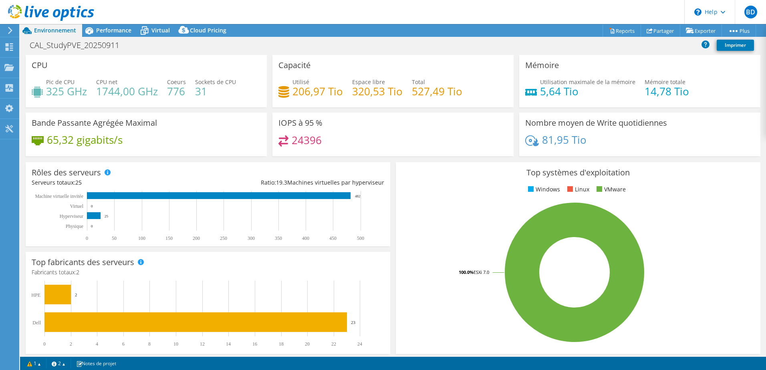
click at [213, 98] on div "Pic de CPU 325 GHz CPU net 1744,00 GHz Coeurs 776 Sockets de CPU 31" at bounding box center [146, 91] width 229 height 26
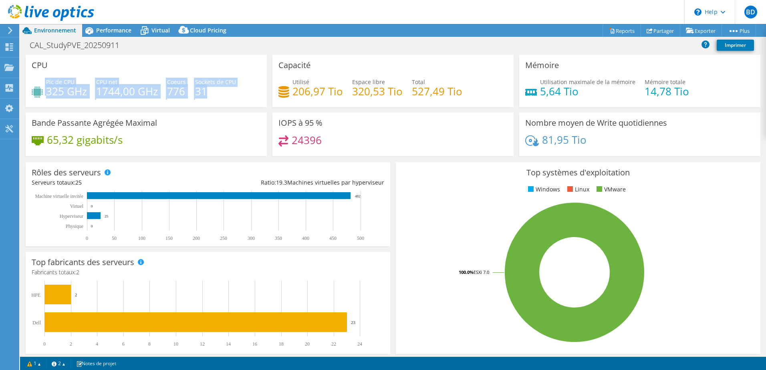
drag, startPoint x: 233, startPoint y: 98, endPoint x: 129, endPoint y: 74, distance: 107.6
click at [121, 74] on div "CPU Pic de CPU 325 GHz CPU net 1744,00 GHz Coeurs 776 Sockets de CPU 31" at bounding box center [146, 81] width 241 height 52
drag, startPoint x: 132, startPoint y: 74, endPoint x: 102, endPoint y: 74, distance: 29.6
click at [132, 74] on div "CPU Pic de CPU 325 GHz CPU net 1744,00 GHz Coeurs 776 Sockets de CPU 31" at bounding box center [146, 81] width 241 height 52
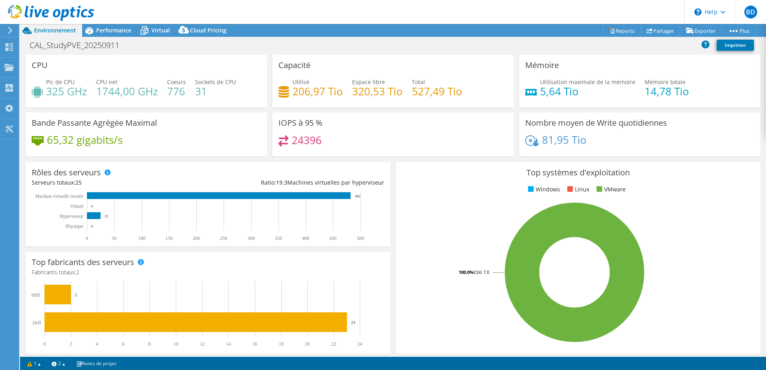
click at [31, 63] on div "CPU Pic de CPU 325 GHz CPU net 1744,00 GHz Coeurs 776 Sockets de CPU 31" at bounding box center [146, 81] width 241 height 52
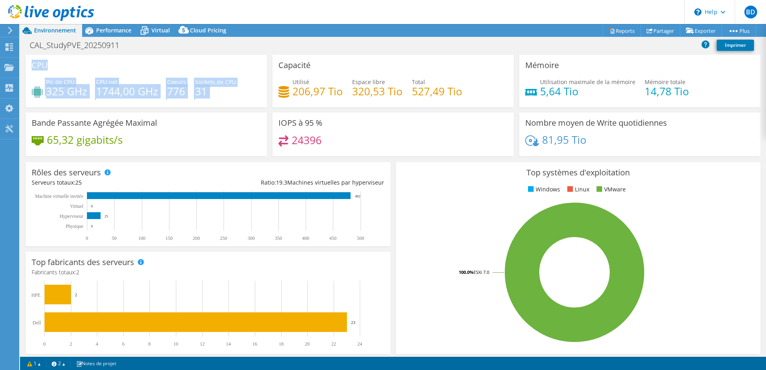
drag, startPoint x: 31, startPoint y: 63, endPoint x: 206, endPoint y: 95, distance: 177.4
click at [205, 95] on div "CPU Pic de CPU 325 GHz CPU net 1744,00 GHz Coeurs 776 Sockets de CPU 31" at bounding box center [146, 81] width 241 height 52
click at [212, 95] on h4 "31" at bounding box center [215, 91] width 41 height 9
drag, startPoint x: 217, startPoint y: 95, endPoint x: 34, endPoint y: 64, distance: 185.2
click at [34, 64] on div "CPU Pic de CPU 325 GHz CPU net 1744,00 GHz Coeurs 776 Sockets de CPU 31" at bounding box center [146, 81] width 241 height 52
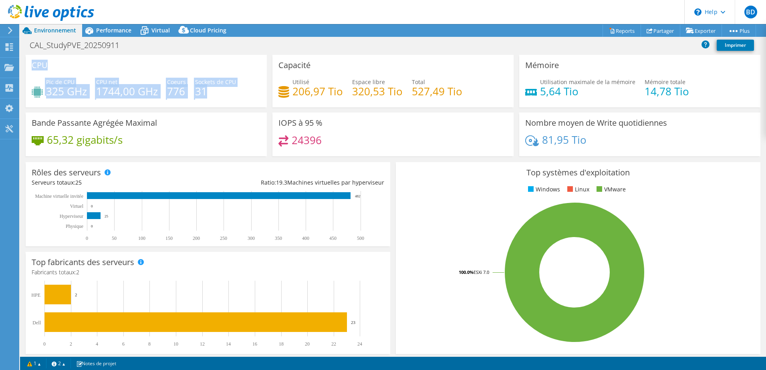
click at [34, 64] on h3 "CPU" at bounding box center [40, 65] width 16 height 9
drag, startPoint x: 32, startPoint y: 64, endPoint x: 204, endPoint y: 93, distance: 174.6
click at [193, 92] on div "CPU Pic de CPU 325 GHz CPU net 1744,00 GHz Coeurs 776 Sockets de CPU 31" at bounding box center [146, 81] width 241 height 52
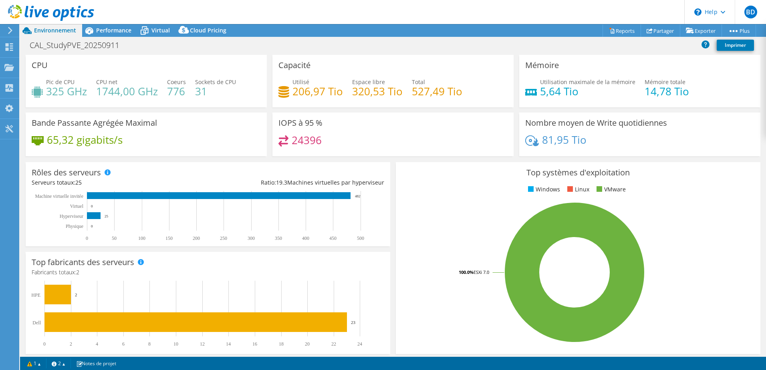
click at [204, 93] on h4 "31" at bounding box center [215, 91] width 41 height 9
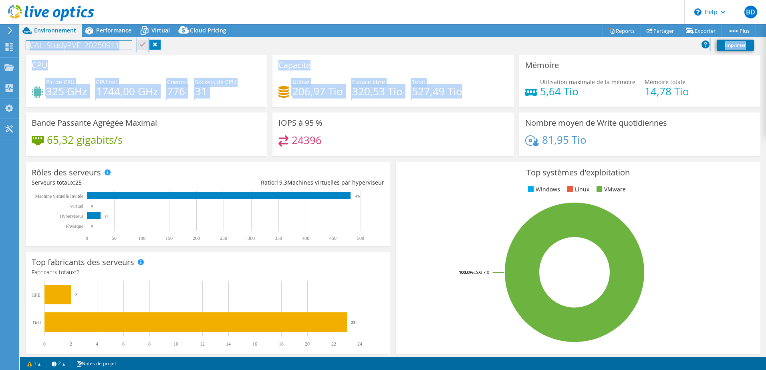
drag, startPoint x: 430, startPoint y: 85, endPoint x: 208, endPoint y: 69, distance: 222.0
click at [198, 63] on div "CPU Pic de CPU 325 GHz CPU net 1744,00 GHz Coeurs 776 Sockets de CPU 31 Capacit…" at bounding box center [393, 108] width 740 height 107
click at [218, 76] on div "CPU Pic de CPU 325 GHz CPU net 1744,00 GHz Coeurs 776 Sockets de CPU 31" at bounding box center [146, 81] width 241 height 52
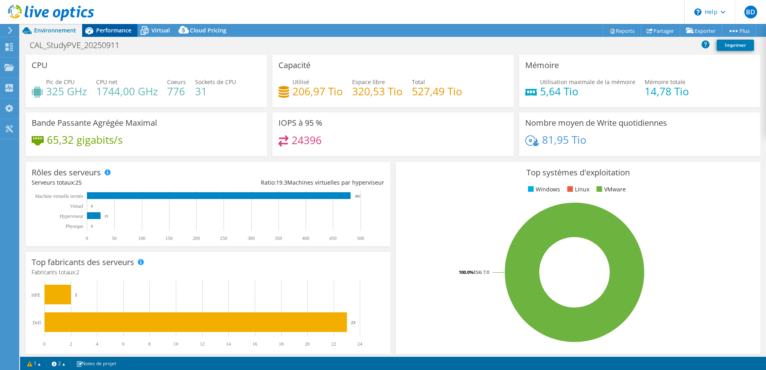
click at [98, 30] on span "Performance" at bounding box center [113, 30] width 35 height 8
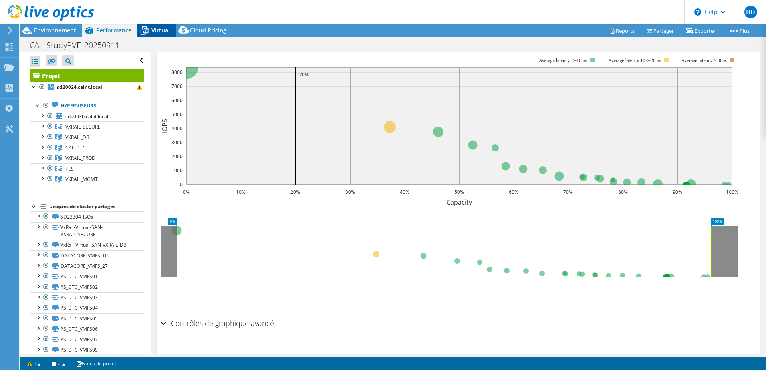
click at [152, 27] on span "Virtual" at bounding box center [160, 30] width 18 height 8
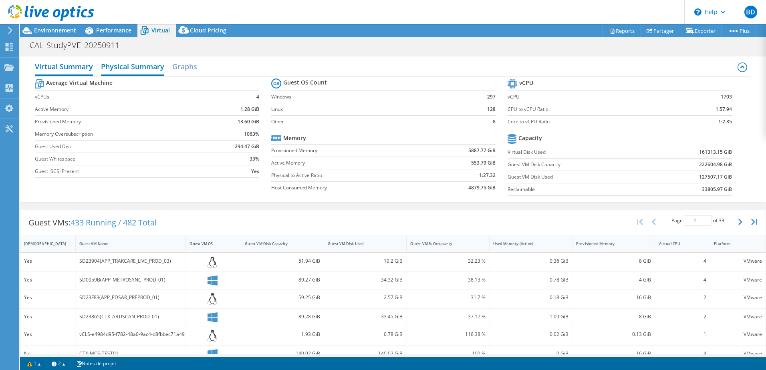
click at [123, 64] on h2 "Physical Summary" at bounding box center [132, 67] width 63 height 18
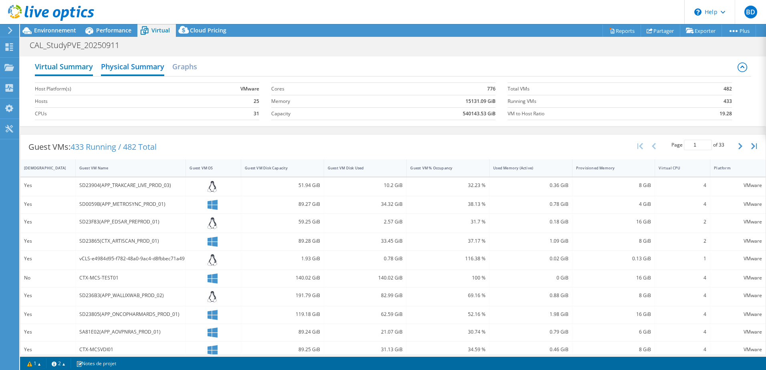
click at [64, 66] on h2 "Virtual Summary" at bounding box center [64, 67] width 58 height 18
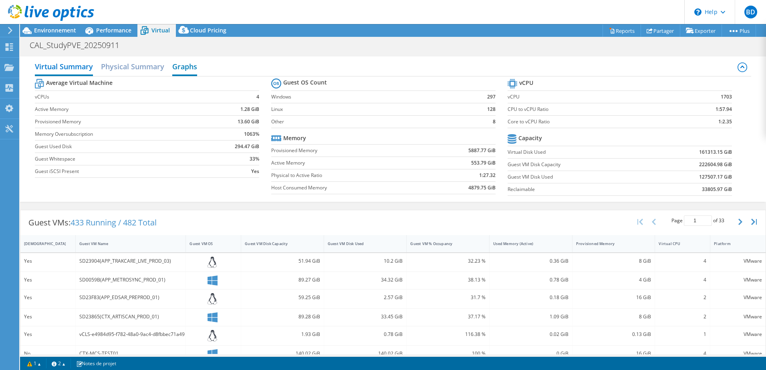
click at [188, 71] on h2 "Graphs" at bounding box center [184, 67] width 25 height 18
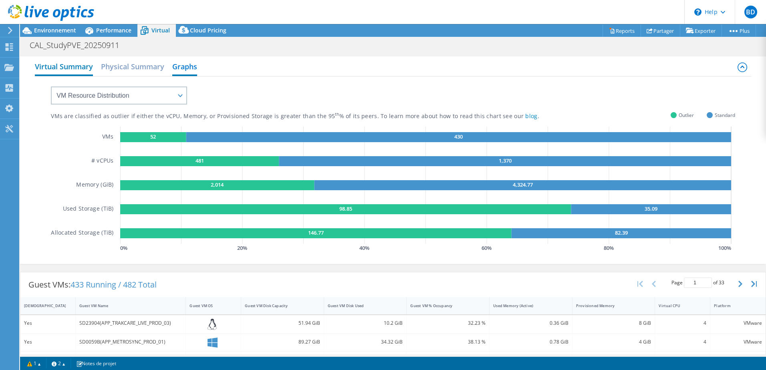
drag, startPoint x: 115, startPoint y: 65, endPoint x: 78, endPoint y: 63, distance: 36.9
click at [115, 65] on h2 "Physical Summary" at bounding box center [132, 66] width 63 height 16
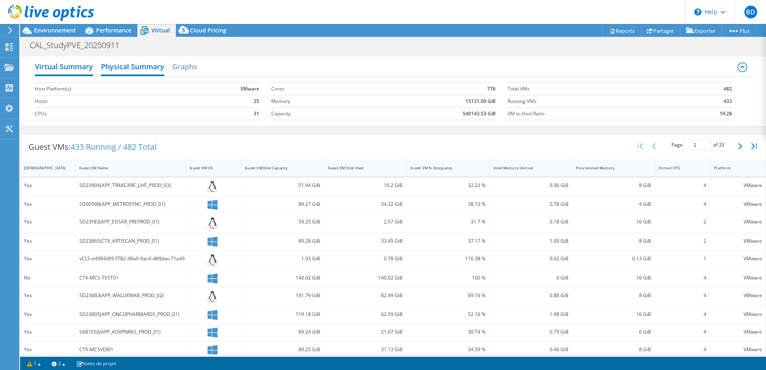
click at [61, 63] on h2 "Virtual Summary" at bounding box center [64, 67] width 58 height 18
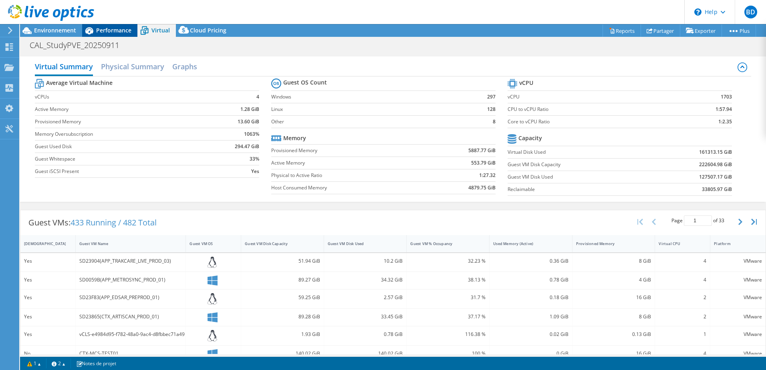
click at [116, 32] on span "Performance" at bounding box center [113, 30] width 35 height 8
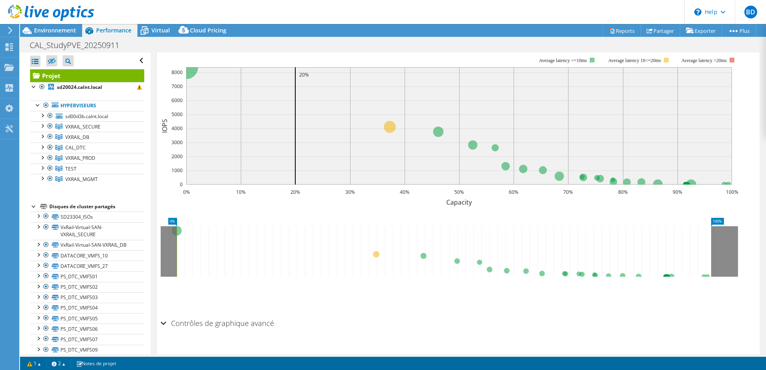
click at [61, 23] on div at bounding box center [47, 13] width 94 height 27
click at [48, 30] on span "Environnement" at bounding box center [55, 30] width 42 height 8
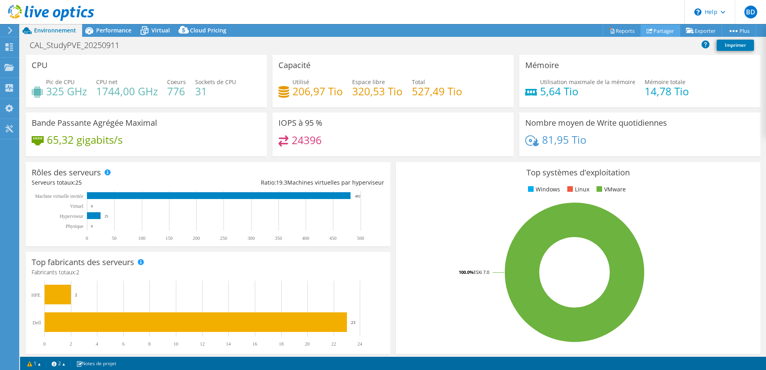
click at [661, 33] on link "Partager" at bounding box center [660, 30] width 40 height 12
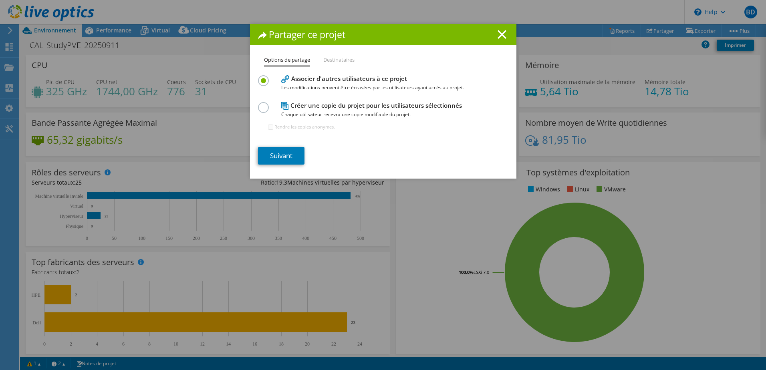
click at [332, 68] on div "Options de partage Destinataires Associer d'autres utilisateurs à ce projet Les…" at bounding box center [383, 116] width 266 height 123
click at [337, 62] on li "Destinataires" at bounding box center [338, 60] width 31 height 10
click at [347, 60] on li "Destinataires" at bounding box center [338, 60] width 31 height 10
click at [282, 153] on link "Suivant" at bounding box center [281, 156] width 46 height 18
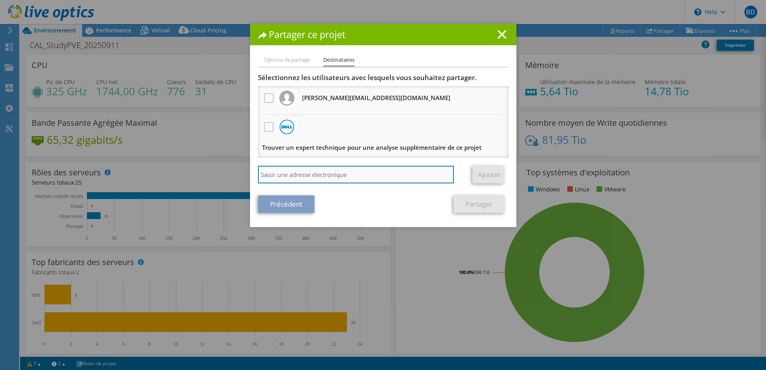
click at [295, 173] on input "search" at bounding box center [356, 175] width 196 height 18
click at [353, 180] on input "search" at bounding box center [356, 175] width 196 height 18
paste input "Romain.Bartalucci@dell.com"
type input "Romain.Bartalucci@dell.com"
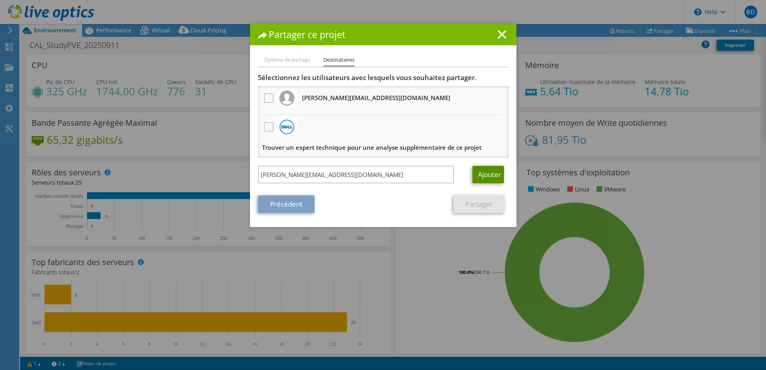
click at [477, 175] on link "Ajouter" at bounding box center [488, 175] width 32 height 18
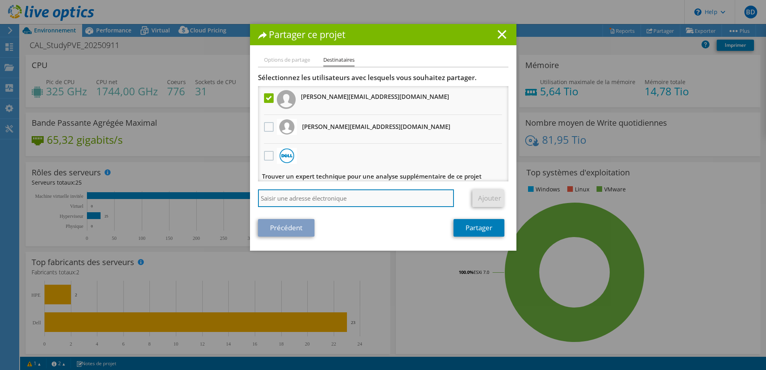
click at [329, 197] on input "search" at bounding box center [356, 198] width 196 height 18
click at [368, 189] on div "Sélectionnez les utilisateurs avec lesquels vous souhaitez partager. Toutes les…" at bounding box center [383, 142] width 250 height 138
click at [367, 193] on input "search" at bounding box center [356, 198] width 196 height 18
paste input "anice.hasni@dell.com"
type input "anice.hasni@dell.com"
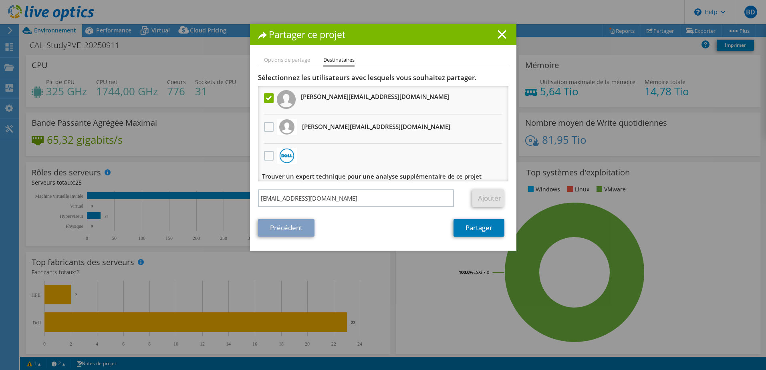
click at [482, 201] on link "Ajouter" at bounding box center [488, 198] width 32 height 18
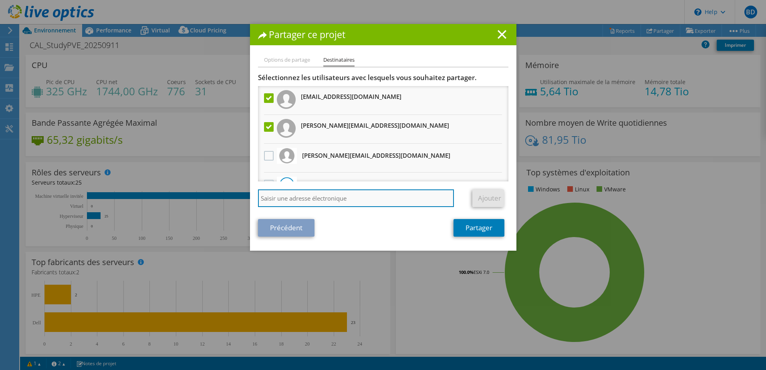
click at [356, 197] on input "search" at bounding box center [356, 198] width 196 height 18
paste input "farid.benttehamy@cowigo.fr"
type input "farid.benttehamy@cowigo.fr"
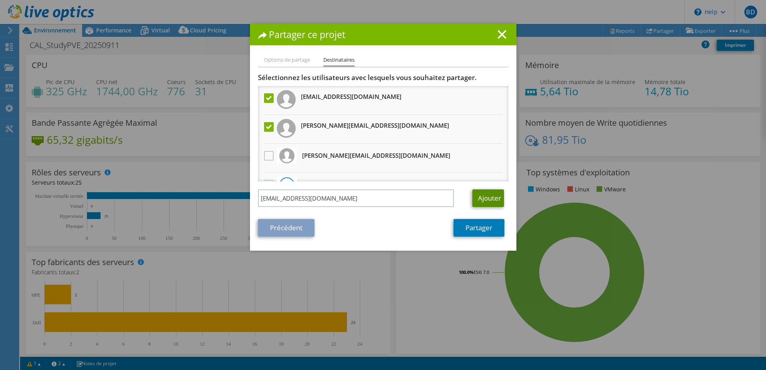
click at [484, 201] on link "Ajouter" at bounding box center [488, 198] width 32 height 18
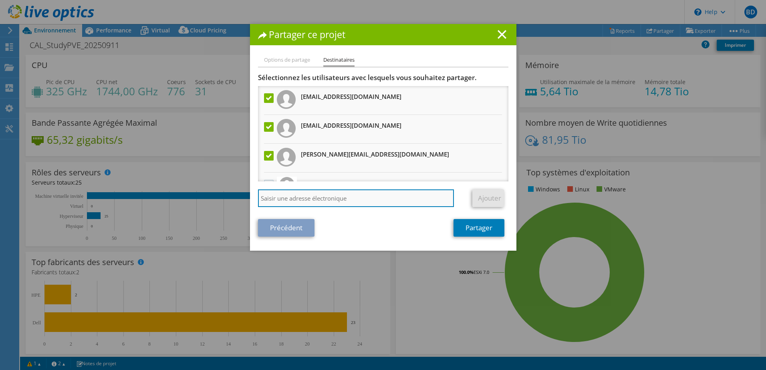
click at [337, 194] on input "search" at bounding box center [356, 198] width 196 height 18
paste input "Julien.DEGARDIN@nice.unicancer.fr"
type input "Julien.DEGARDIN@nice.unicancer.fr"
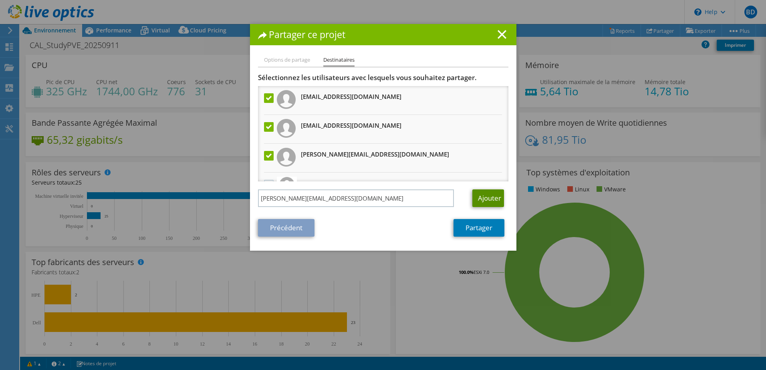
click at [487, 195] on link "Ajouter" at bounding box center [488, 198] width 32 height 18
drag, startPoint x: 453, startPoint y: 189, endPoint x: 436, endPoint y: 193, distance: 17.3
click at [453, 189] on div at bounding box center [362, 198] width 209 height 18
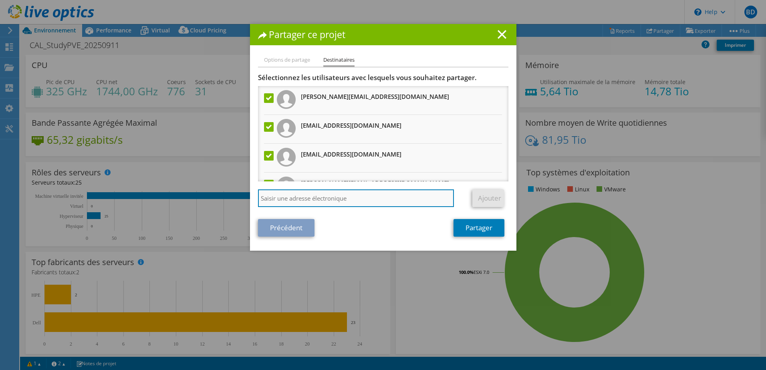
click at [432, 193] on input "search" at bounding box center [356, 198] width 196 height 18
paste input "Matthieu.CONSTANS@nice.unicancer.fr"
type input "Matthieu.CONSTANS@nice.unicancer.fr"
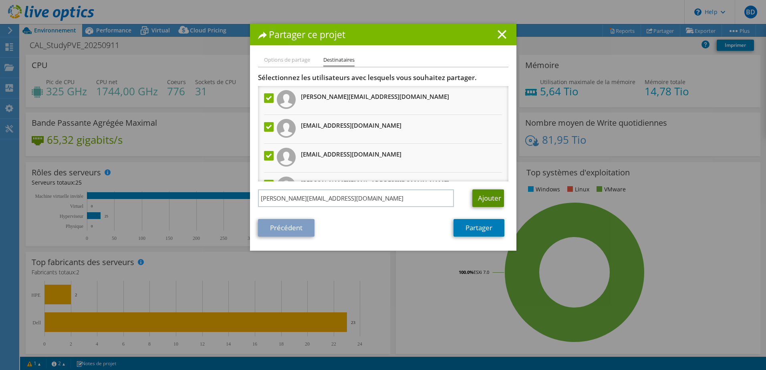
click at [482, 199] on link "Ajouter" at bounding box center [488, 198] width 32 height 18
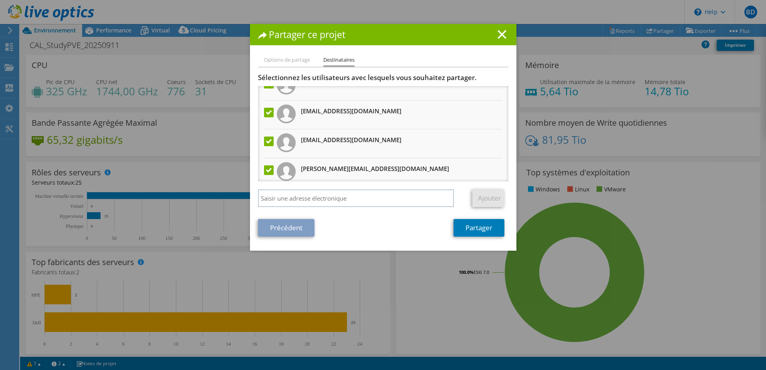
scroll to position [80, 0]
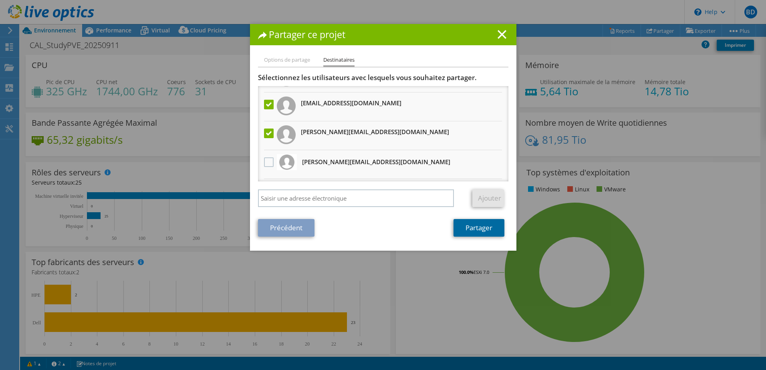
click at [479, 233] on link "Partager" at bounding box center [478, 228] width 51 height 18
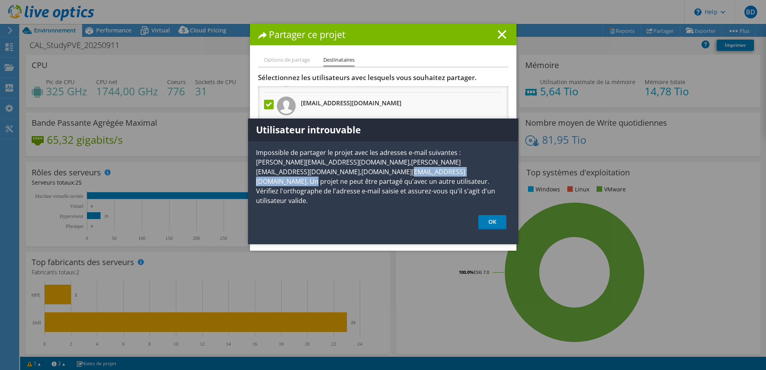
drag, startPoint x: 257, startPoint y: 167, endPoint x: 380, endPoint y: 180, distance: 124.4
click at [361, 177] on p "Impossible de partager le projet avec les adresses e-mail suivantes : Matthieu.…" at bounding box center [383, 177] width 270 height 58
click at [389, 180] on p "Impossible de partager le projet avec les adresses e-mail suivantes : Matthieu.…" at bounding box center [383, 177] width 270 height 58
drag, startPoint x: 365, startPoint y: 173, endPoint x: 416, endPoint y: 176, distance: 50.5
click at [405, 175] on p "Impossible de partager le projet avec les adresses e-mail suivantes : Matthieu.…" at bounding box center [383, 177] width 270 height 58
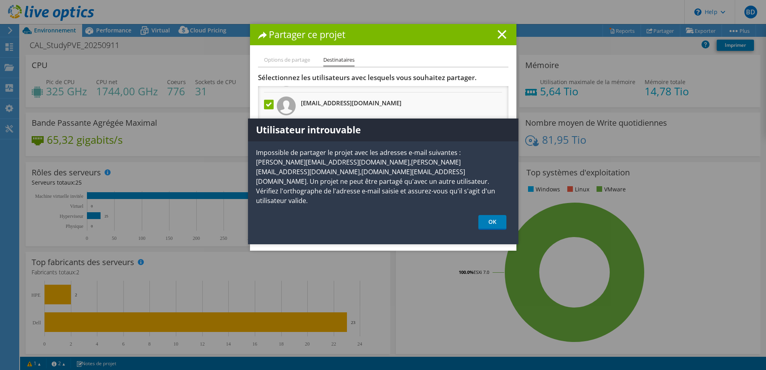
click at [473, 181] on p "Impossible de partager le projet avec les adresses e-mail suivantes : Matthieu.…" at bounding box center [383, 177] width 270 height 58
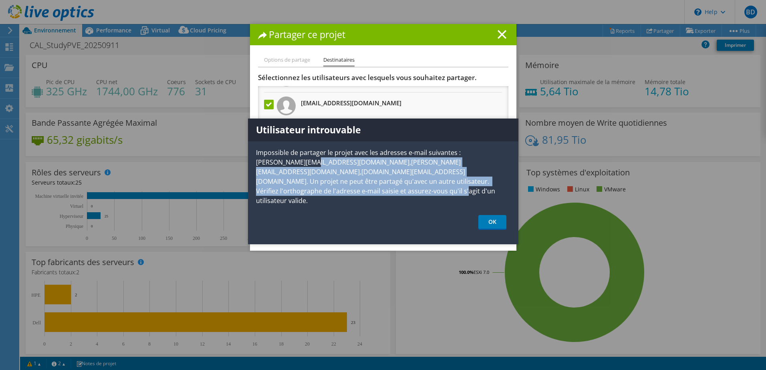
drag, startPoint x: 492, startPoint y: 182, endPoint x: 317, endPoint y: 165, distance: 175.7
click at [317, 165] on p "Impossible de partager le projet avec les adresses e-mail suivantes : Matthieu.…" at bounding box center [383, 177] width 270 height 58
click at [316, 165] on p "Impossible de partager le projet avec les adresses e-mail suivantes : Matthieu.…" at bounding box center [383, 177] width 270 height 58
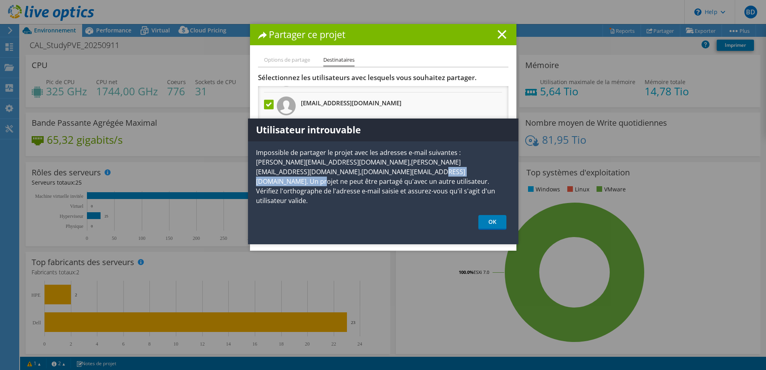
drag, startPoint x: 300, startPoint y: 168, endPoint x: 358, endPoint y: 173, distance: 58.2
click at [358, 173] on p "Impossible de partager le projet avec les adresses e-mail suivantes : Matthieu.…" at bounding box center [383, 177] width 270 height 58
drag, startPoint x: 348, startPoint y: 173, endPoint x: 394, endPoint y: 174, distance: 46.1
click at [385, 173] on p "Impossible de partager le projet avec les adresses e-mail suivantes : Matthieu.…" at bounding box center [383, 177] width 270 height 58
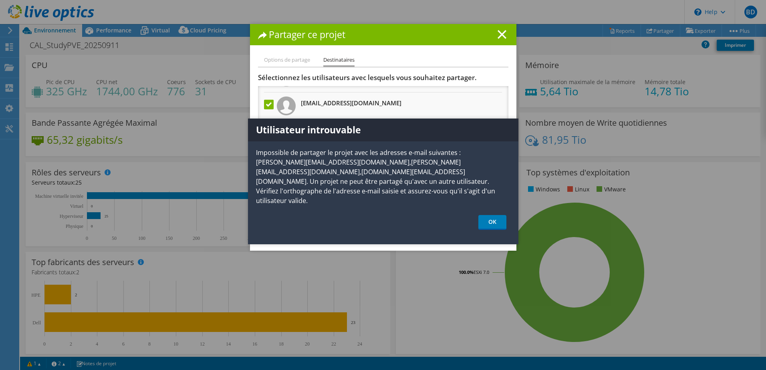
drag, startPoint x: 399, startPoint y: 175, endPoint x: 403, endPoint y: 175, distance: 4.5
click at [399, 175] on p "Impossible de partager le projet avec les adresses e-mail suivantes : Matthieu.…" at bounding box center [383, 177] width 270 height 58
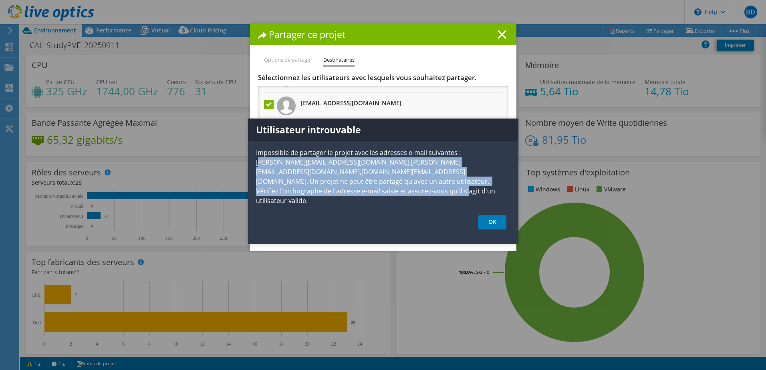
drag, startPoint x: 477, startPoint y: 185, endPoint x: 261, endPoint y: 156, distance: 217.3
click at [259, 157] on p "Impossible de partager le projet avec les adresses e-mail suivantes : Matthieu.…" at bounding box center [383, 177] width 270 height 58
click at [312, 167] on p "Impossible de partager le projet avec les adresses e-mail suivantes : Matthieu.…" at bounding box center [383, 177] width 270 height 58
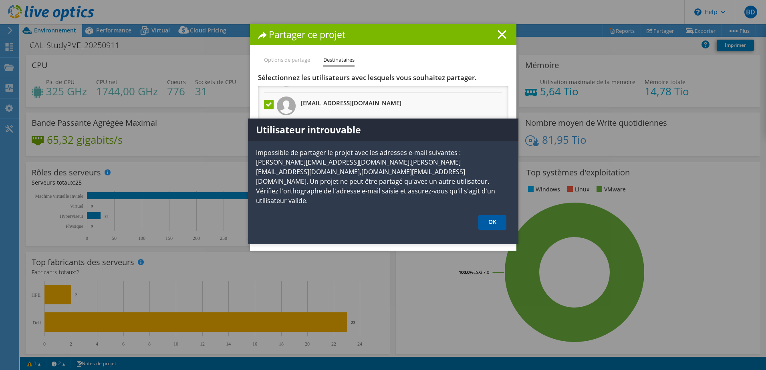
click at [497, 215] on link "OK" at bounding box center [492, 222] width 28 height 15
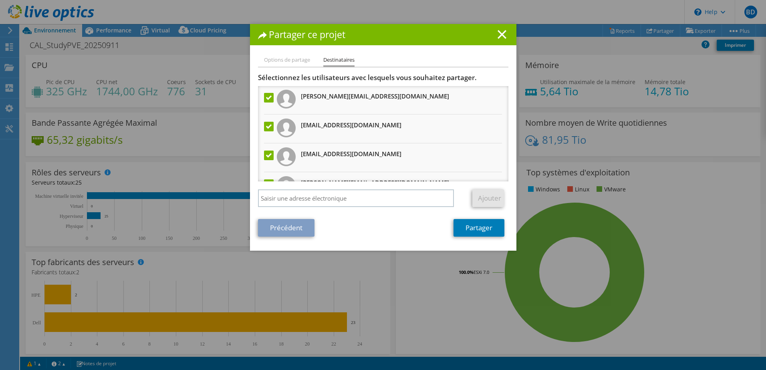
scroll to position [0, 0]
drag, startPoint x: 420, startPoint y: 90, endPoint x: 299, endPoint y: 103, distance: 121.2
click at [299, 103] on li "Matthieu.CONSTANS@nice.unicancer.fr" at bounding box center [383, 100] width 250 height 29
copy h3 "Matthieu.CONSTANS@nice.unicancer.fr"
click at [294, 64] on li "Options de partage" at bounding box center [287, 60] width 46 height 10
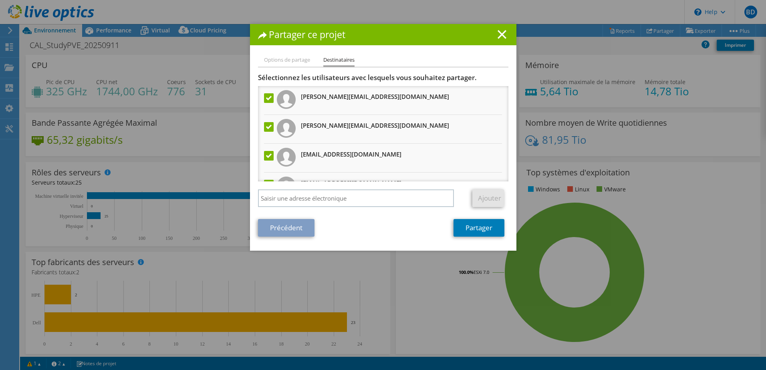
click at [298, 59] on li "Options de partage" at bounding box center [287, 60] width 46 height 10
click at [273, 231] on link "Précédent" at bounding box center [286, 228] width 56 height 18
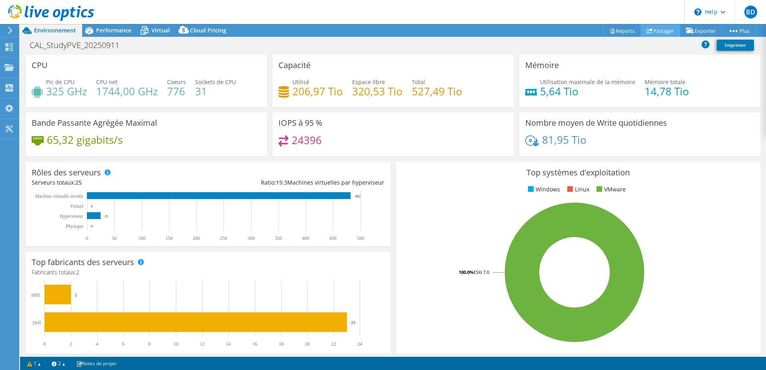
click at [653, 29] on link "Partager" at bounding box center [660, 30] width 40 height 12
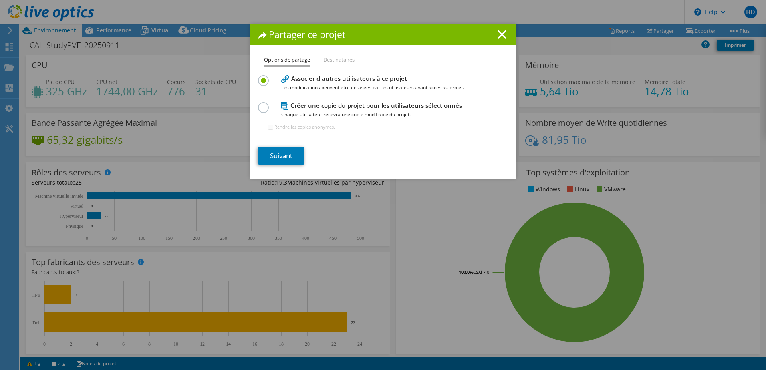
click at [273, 103] on div "Créer une copie du projet pour les utilisateurs sélectionnés Chaque utilisateur…" at bounding box center [383, 119] width 250 height 39
click at [320, 106] on h4 "Créer une copie du projet pour les utilisateurs sélectionnés Chaque utilisateur…" at bounding box center [381, 110] width 200 height 18
click at [259, 103] on label at bounding box center [265, 103] width 14 height 2
click at [0, 0] on input "radio" at bounding box center [0, 0] width 0 height 0
click at [268, 127] on input "Rendre les copies anonymes." at bounding box center [270, 127] width 5 height 5
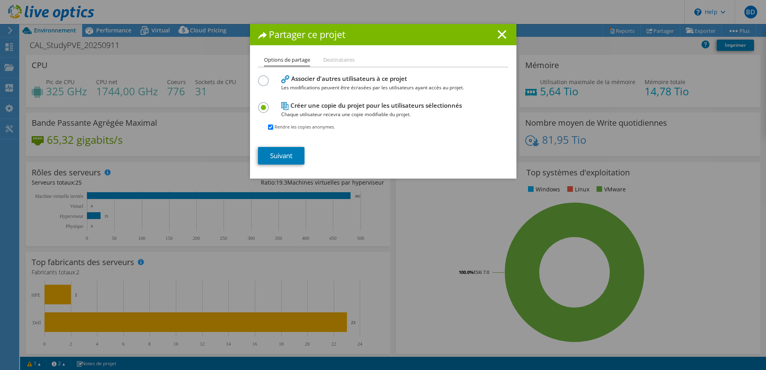
drag, startPoint x: 265, startPoint y: 128, endPoint x: 265, endPoint y: 134, distance: 6.4
click at [268, 128] on input "Rendre les copies anonymes." at bounding box center [270, 127] width 5 height 5
checkbox input "false"
click at [267, 152] on link "Suivant" at bounding box center [281, 156] width 46 height 18
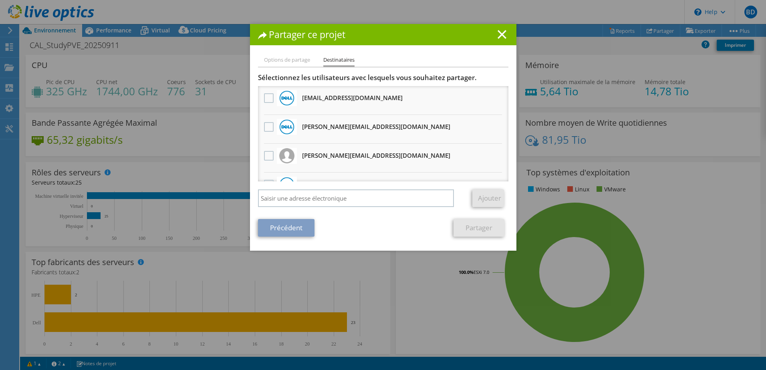
drag, startPoint x: 285, startPoint y: 104, endPoint x: 279, endPoint y: 102, distance: 7.0
click at [285, 104] on img at bounding box center [286, 97] width 15 height 15
click at [277, 101] on div at bounding box center [287, 98] width 20 height 16
click at [267, 98] on label at bounding box center [270, 98] width 12 height 10
click at [0, 0] on input "checkbox" at bounding box center [0, 0] width 0 height 0
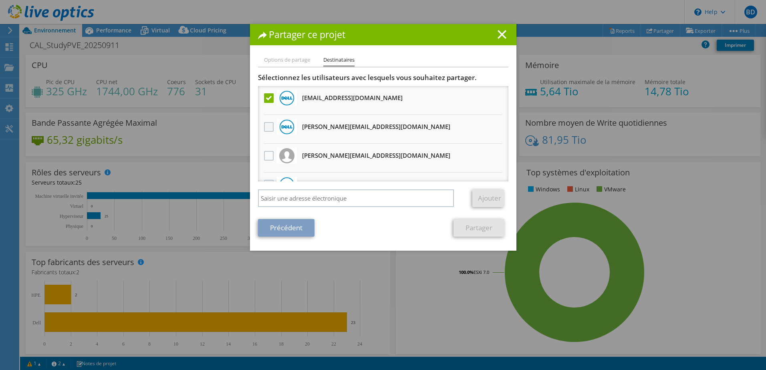
click at [264, 123] on label at bounding box center [270, 127] width 12 height 10
click at [0, 0] on input "checkbox" at bounding box center [0, 0] width 0 height 0
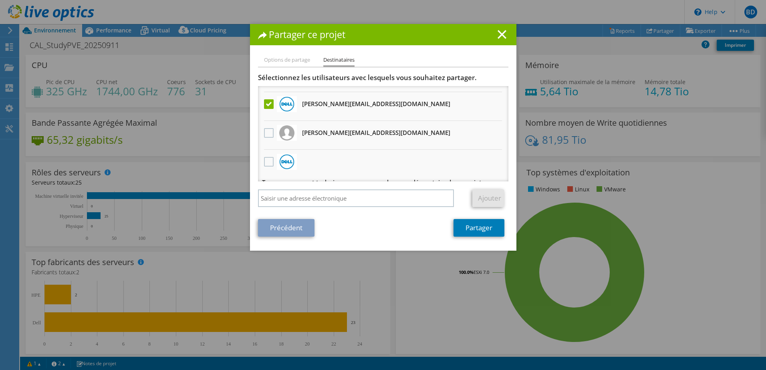
scroll to position [34, 0]
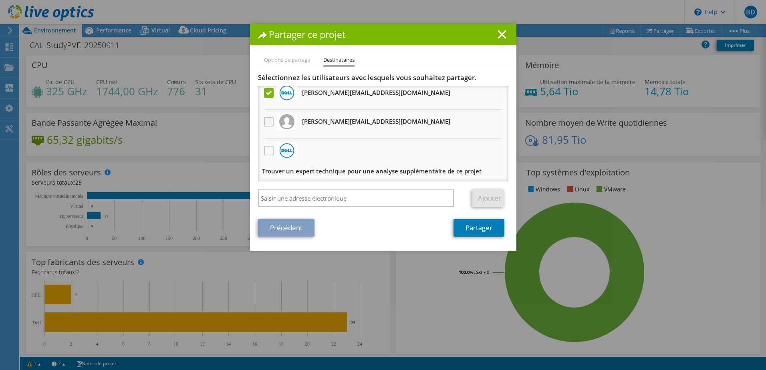
click at [267, 125] on label at bounding box center [270, 122] width 12 height 10
click at [0, 0] on input "checkbox" at bounding box center [0, 0] width 0 height 0
click at [264, 120] on label at bounding box center [270, 122] width 12 height 10
click at [0, 0] on input "checkbox" at bounding box center [0, 0] width 0 height 0
click at [334, 189] on div "Sélectionnez les utilisateurs avec lesquels vous souhaitez partager. Toutes les…" at bounding box center [383, 142] width 250 height 138
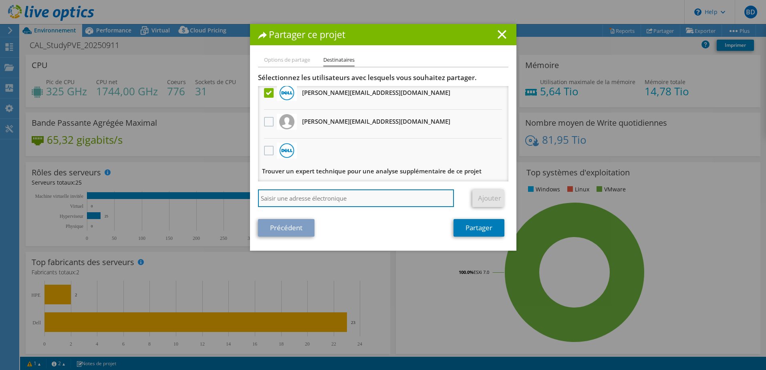
click at [325, 198] on input "search" at bounding box center [356, 198] width 196 height 18
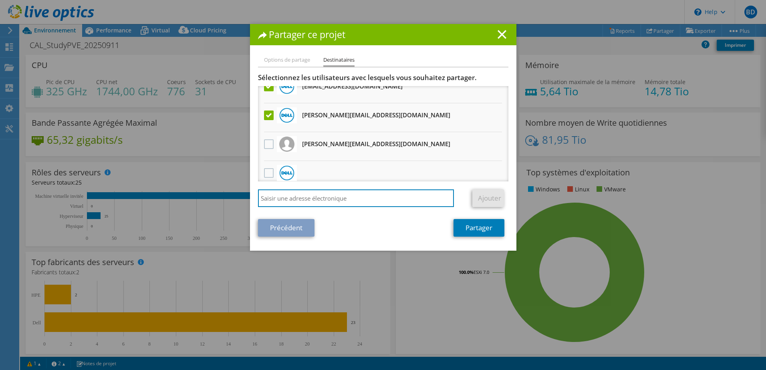
scroll to position [0, 0]
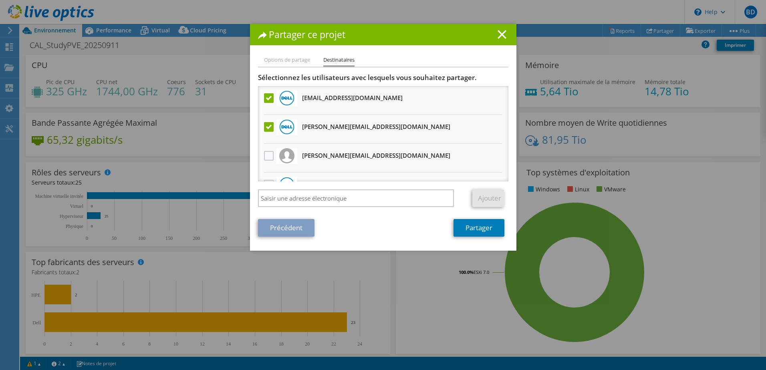
click at [271, 123] on label at bounding box center [270, 127] width 12 height 10
click at [0, 0] on input "checkbox" at bounding box center [0, 0] width 0 height 0
click at [266, 105] on div at bounding box center [269, 98] width 14 height 17
click at [268, 100] on label at bounding box center [270, 98] width 12 height 10
click at [0, 0] on input "checkbox" at bounding box center [0, 0] width 0 height 0
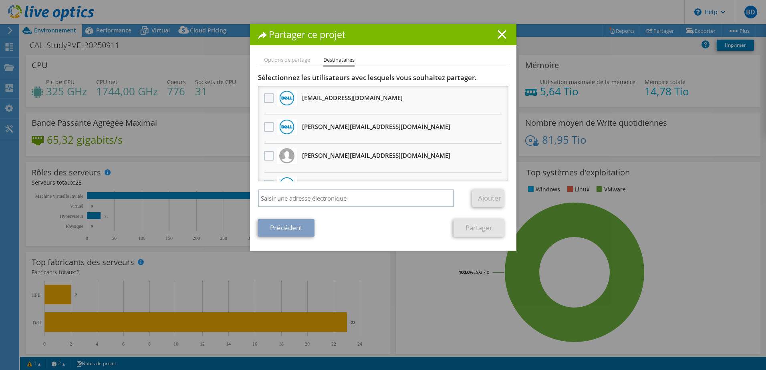
click at [264, 98] on label at bounding box center [270, 98] width 12 height 10
click at [0, 0] on input "checkbox" at bounding box center [0, 0] width 0 height 0
click at [264, 129] on label at bounding box center [270, 127] width 12 height 10
click at [0, 0] on input "checkbox" at bounding box center [0, 0] width 0 height 0
click at [269, 104] on div at bounding box center [269, 98] width 14 height 17
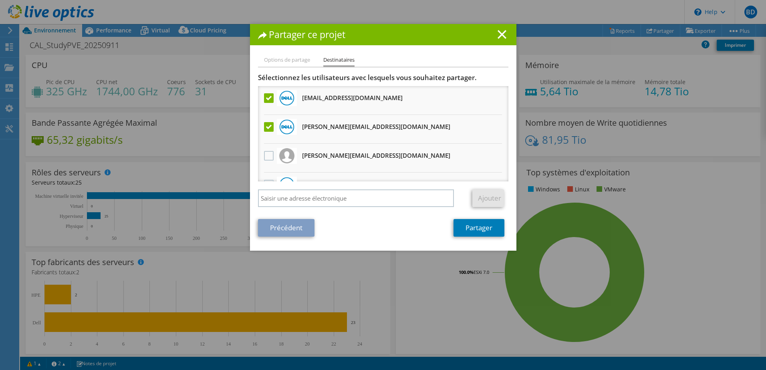
drag, startPoint x: 267, startPoint y: 96, endPoint x: 265, endPoint y: 105, distance: 9.6
click at [267, 97] on label at bounding box center [270, 98] width 12 height 10
click at [0, 0] on input "checkbox" at bounding box center [0, 0] width 0 height 0
click at [264, 127] on label at bounding box center [270, 127] width 12 height 10
click at [0, 0] on input "checkbox" at bounding box center [0, 0] width 0 height 0
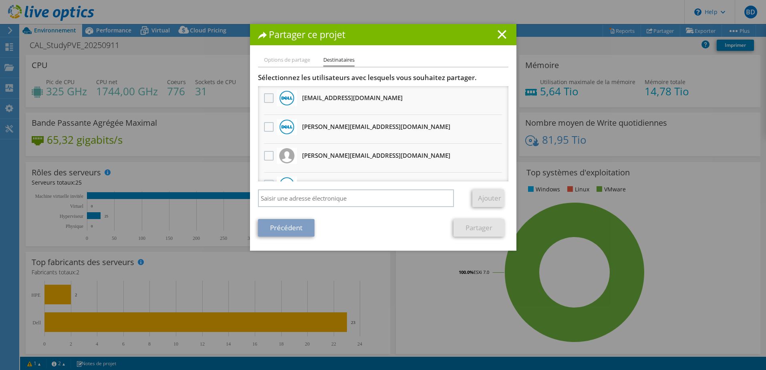
drag, startPoint x: 263, startPoint y: 127, endPoint x: 261, endPoint y: 98, distance: 28.5
click at [264, 125] on label at bounding box center [270, 127] width 12 height 10
click at [0, 0] on input "checkbox" at bounding box center [0, 0] width 0 height 0
click at [264, 98] on label at bounding box center [270, 98] width 12 height 10
click at [0, 0] on input "checkbox" at bounding box center [0, 0] width 0 height 0
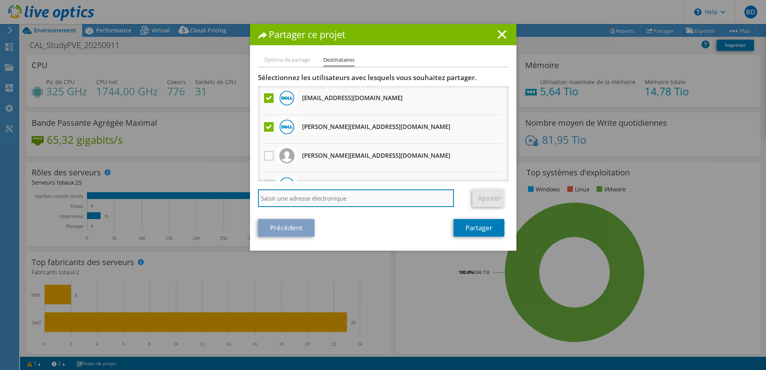
click at [303, 195] on input "search" at bounding box center [356, 198] width 196 height 18
click at [359, 194] on input "search" at bounding box center [356, 198] width 196 height 18
paste input "Matthieu.CONSTANS@nice.unicancer.fr"
type input "Matthieu.CONSTANS@nice.unicancer.fr"
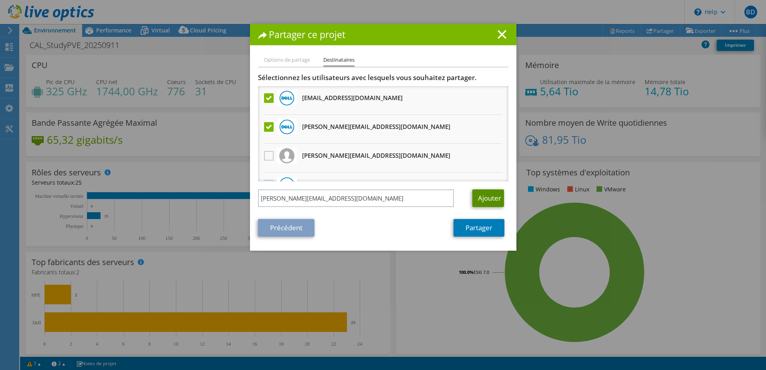
click at [490, 195] on link "Ajouter" at bounding box center [488, 198] width 32 height 18
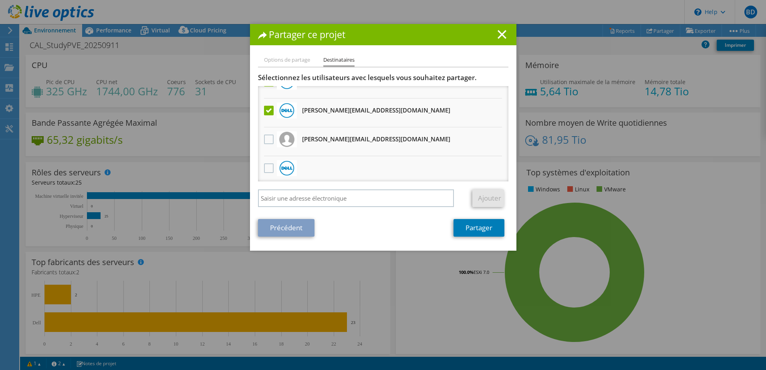
scroll to position [63, 0]
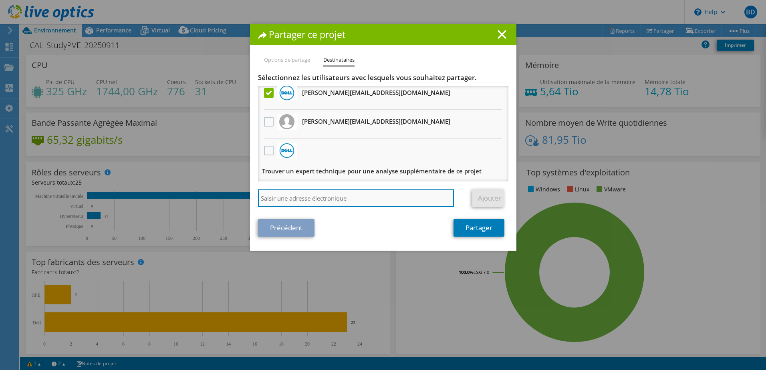
click at [320, 191] on input "search" at bounding box center [356, 198] width 196 height 18
paste input "Julien.DEGARDIN@nice.unicancer.fr"
type input "Julien.DEGARDIN@nice.unicancer.fr"
drag, startPoint x: 354, startPoint y: 201, endPoint x: 219, endPoint y: 198, distance: 134.6
click at [195, 200] on div "Partager ce projet Options de partage Destinataires Associer d'autres utilisate…" at bounding box center [383, 185] width 766 height 322
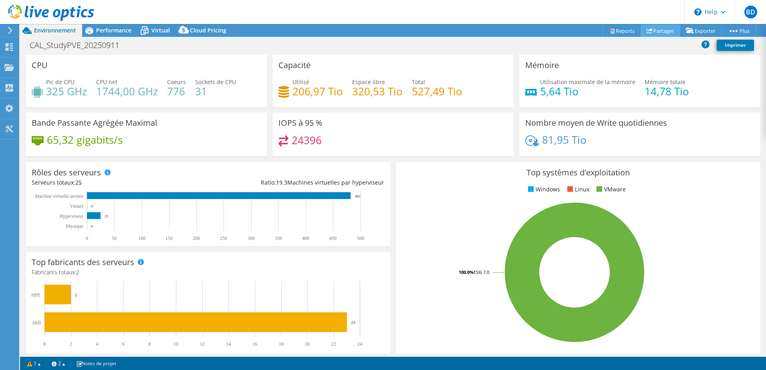
click at [647, 30] on link "Partager" at bounding box center [660, 30] width 40 height 12
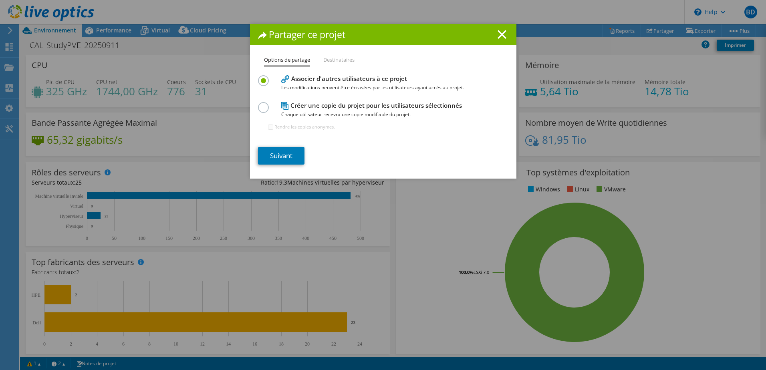
click at [265, 109] on div at bounding box center [265, 106] width 14 height 9
click at [258, 101] on div "Créer une copie du projet pour les utilisateurs sélectionnés Chaque utilisateur…" at bounding box center [383, 119] width 250 height 39
click at [258, 104] on label at bounding box center [265, 103] width 14 height 2
click at [0, 0] on input "radio" at bounding box center [0, 0] width 0 height 0
click at [270, 153] on link "Suivant" at bounding box center [281, 156] width 46 height 18
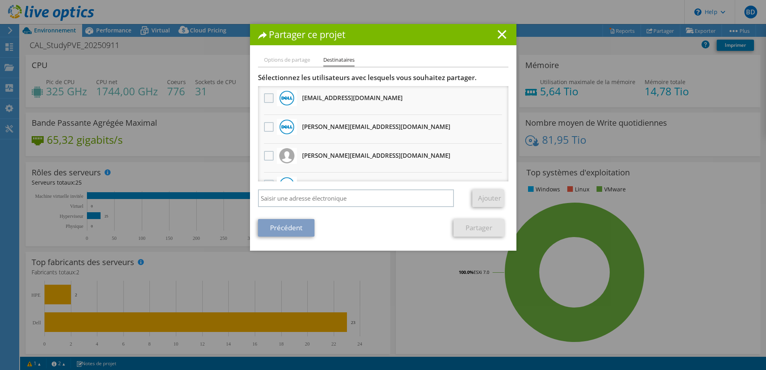
click at [265, 94] on label at bounding box center [270, 98] width 12 height 10
click at [0, 0] on input "checkbox" at bounding box center [0, 0] width 0 height 0
click at [266, 123] on label at bounding box center [270, 127] width 12 height 10
click at [0, 0] on input "checkbox" at bounding box center [0, 0] width 0 height 0
click at [338, 186] on div "Sélectionnez les utilisateurs avec lesquels vous souhaitez partager. Toutes les…" at bounding box center [383, 142] width 250 height 138
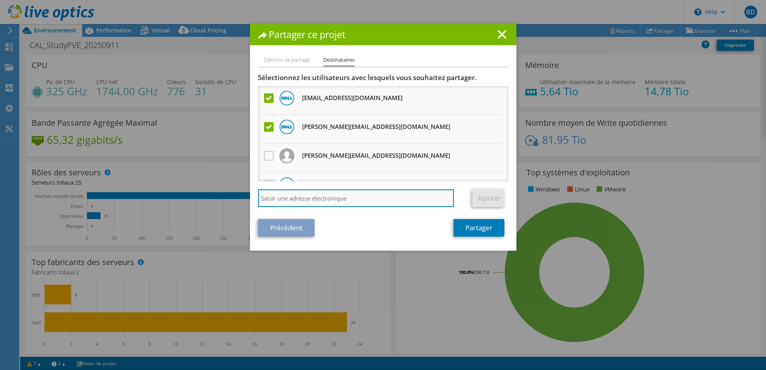
click at [334, 193] on input "search" at bounding box center [356, 198] width 196 height 18
paste input "Julien.DEGARDIN@nice.unicancer.fr"
type input "Julien.DEGARDIN@nice.unicancer.fr"
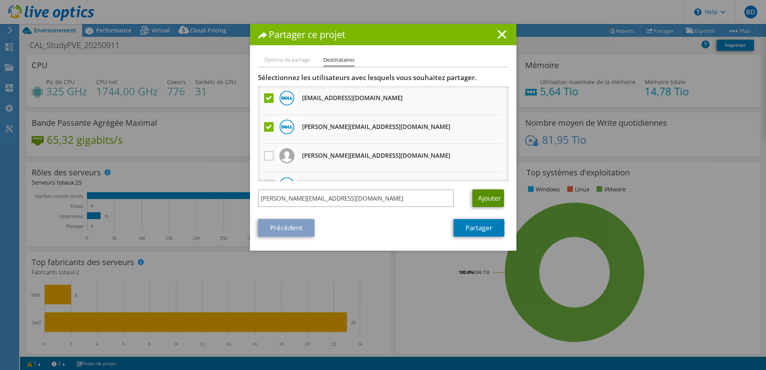
click at [486, 206] on link "Ajouter" at bounding box center [488, 198] width 32 height 18
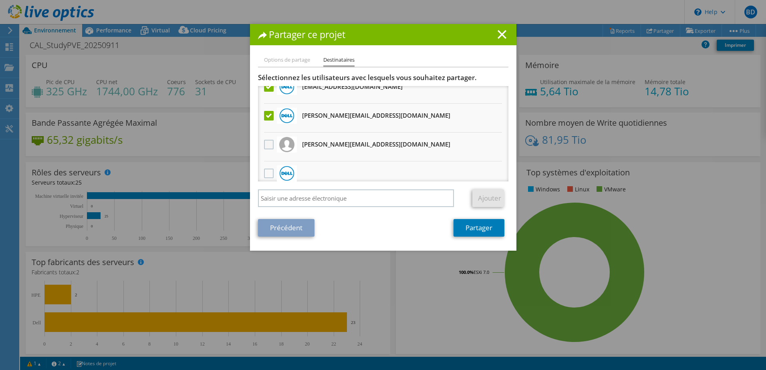
click at [264, 144] on label at bounding box center [270, 145] width 12 height 10
click at [0, 0] on input "checkbox" at bounding box center [0, 0] width 0 height 0
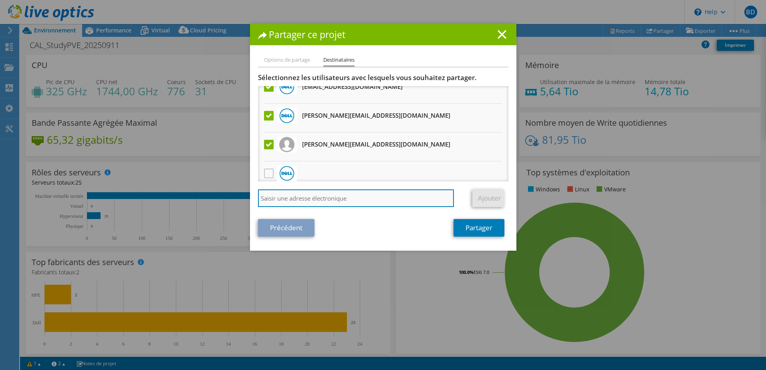
click at [344, 204] on input "search" at bounding box center [356, 198] width 196 height 18
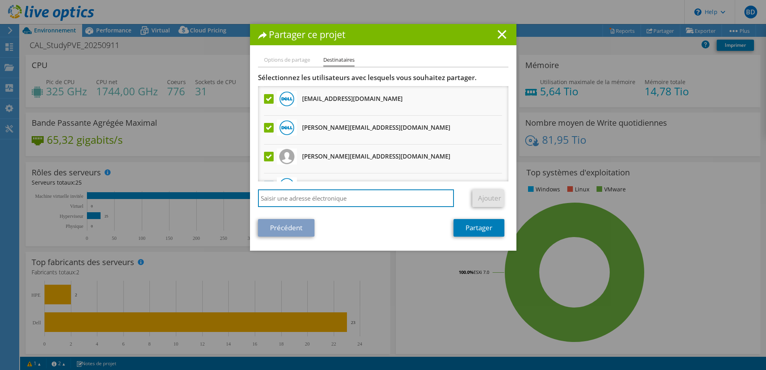
scroll to position [63, 0]
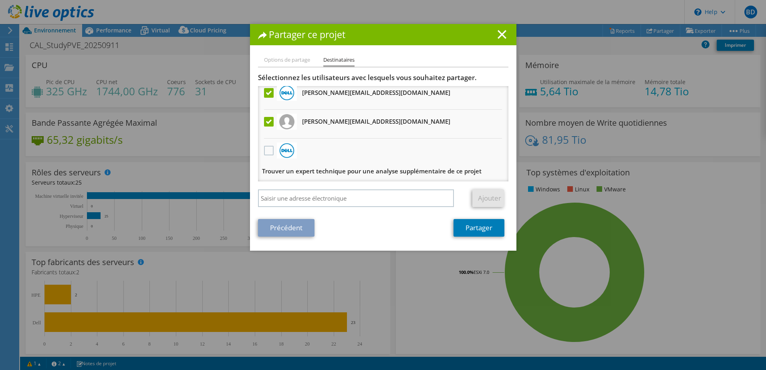
click at [313, 188] on div "Sélectionnez les utilisateurs avec lesquels vous souhaitez partager. Toutes les…" at bounding box center [383, 142] width 250 height 138
click at [304, 197] on input "search" at bounding box center [356, 198] width 196 height 18
paste input "farid.benttehamy@cowigo.fr"
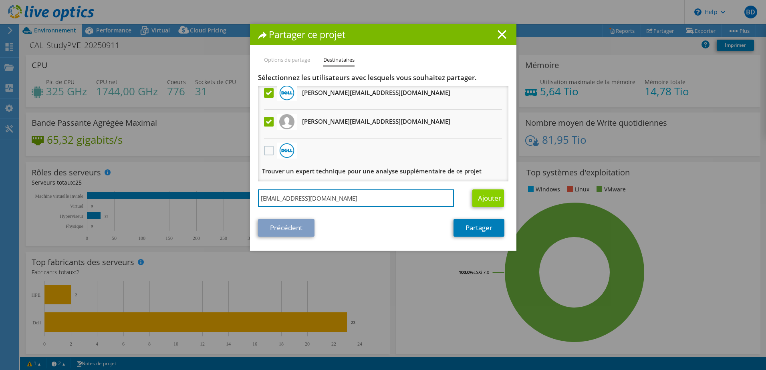
type input "farid.benttehamy@cowigo.fr"
click at [489, 200] on link "Ajouter" at bounding box center [488, 198] width 32 height 18
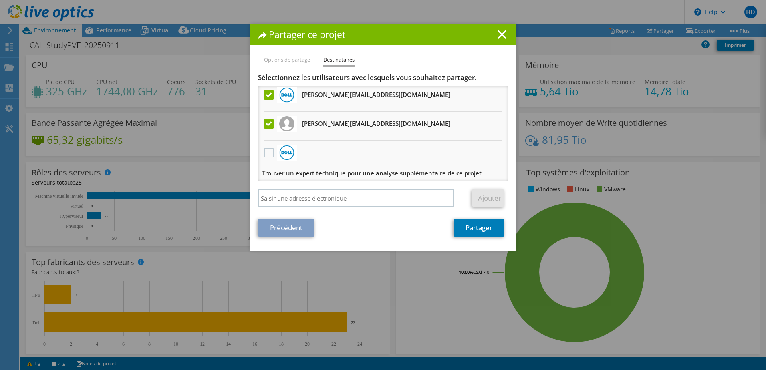
scroll to position [92, 0]
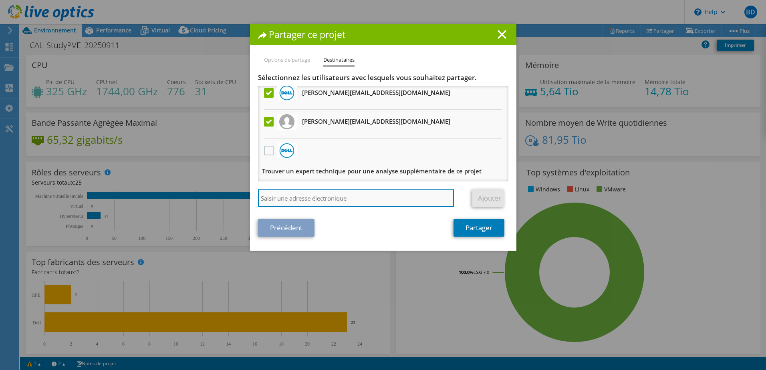
click at [309, 198] on input "search" at bounding box center [356, 198] width 196 height 18
paste input "Matthieu.CONSTANS@nice.unicancer.fr"
type input "Matthieu.CONSTANS@nice.unicancer.fr"
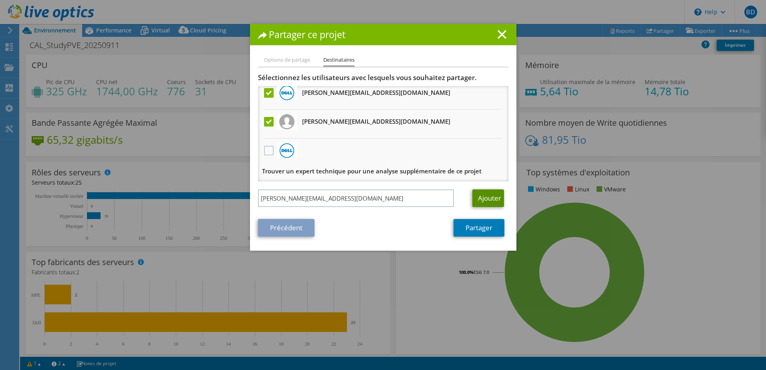
drag, startPoint x: 491, startPoint y: 196, endPoint x: 484, endPoint y: 196, distance: 6.8
click at [491, 196] on link "Ajouter" at bounding box center [488, 198] width 32 height 18
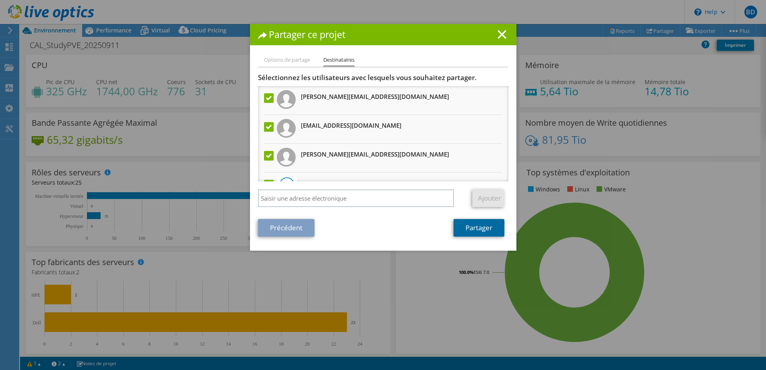
click at [474, 228] on link "Partager" at bounding box center [478, 228] width 51 height 18
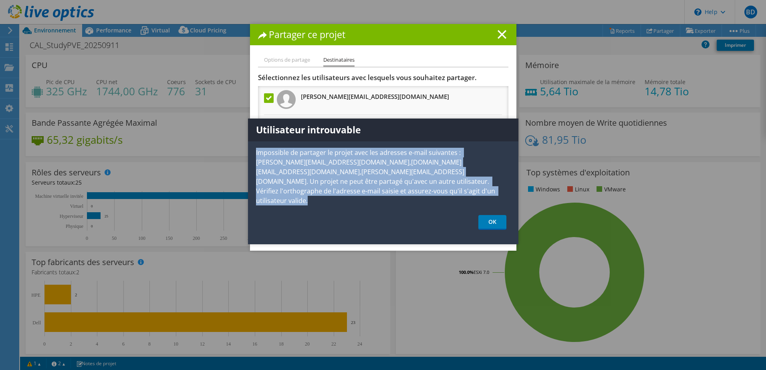
drag, startPoint x: 490, startPoint y: 188, endPoint x: 253, endPoint y: 154, distance: 240.2
click at [253, 154] on div "Utilisateur introuvable Impossible de partager le projet avec les adresses e-ma…" at bounding box center [383, 182] width 270 height 126
copy p "Impossible de partager le projet avec les adresses e-mail suivantes : Matthieu.…"
drag, startPoint x: 485, startPoint y: 204, endPoint x: 399, endPoint y: 186, distance: 87.6
click at [485, 215] on link "OK" at bounding box center [492, 222] width 28 height 15
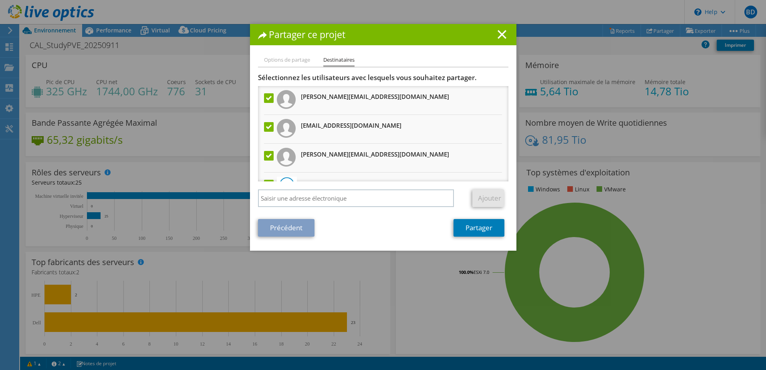
drag, startPoint x: 497, startPoint y: 33, endPoint x: 486, endPoint y: 41, distance: 13.7
click at [498, 33] on line at bounding box center [502, 34] width 8 height 8
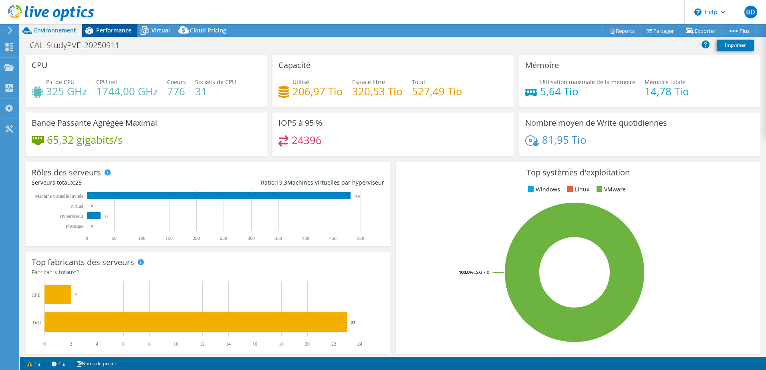
click at [99, 33] on span "Performance" at bounding box center [113, 30] width 35 height 8
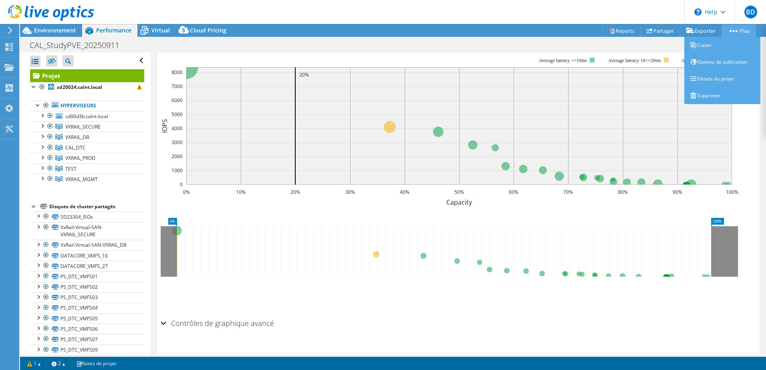
click at [733, 32] on icon at bounding box center [733, 31] width 8 height 2
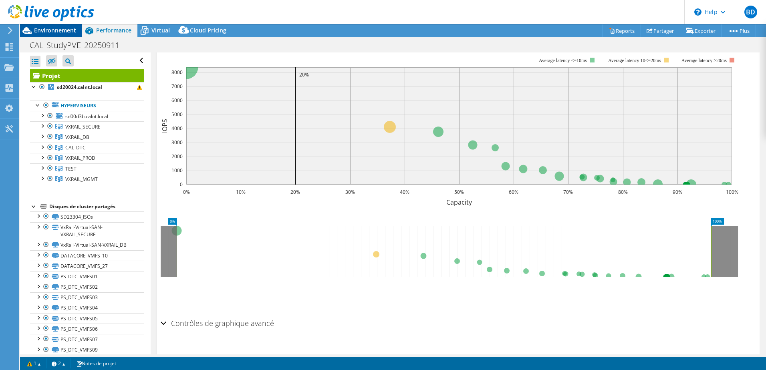
click at [57, 29] on span "Environnement" at bounding box center [55, 30] width 42 height 8
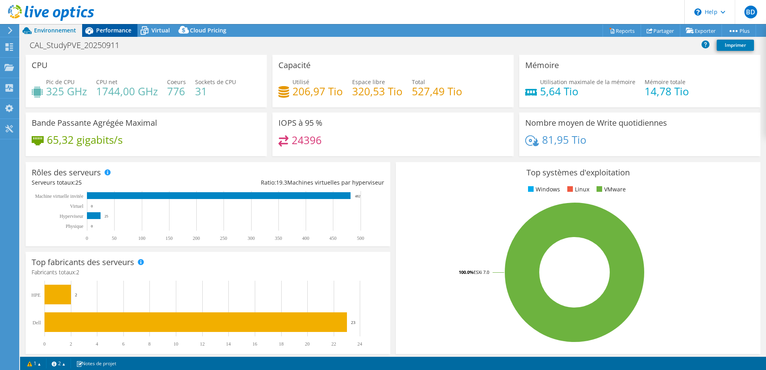
click at [93, 30] on icon at bounding box center [89, 31] width 14 height 14
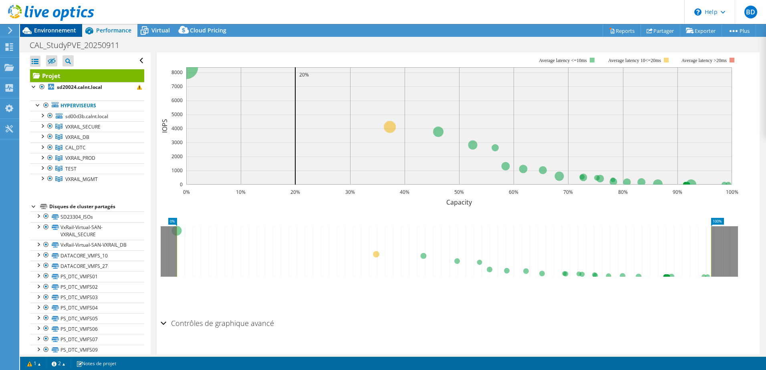
click at [57, 28] on span "Environnement" at bounding box center [55, 30] width 42 height 8
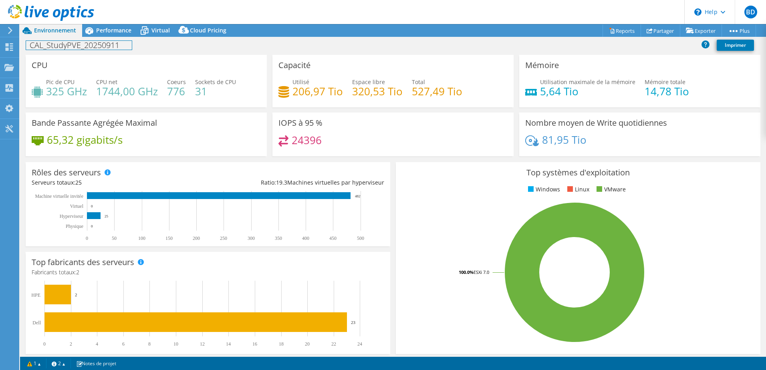
click at [136, 38] on div "CAL_StudyPVE_20250911 Imprimer" at bounding box center [393, 45] width 746 height 15
click at [149, 30] on icon at bounding box center [144, 31] width 14 height 14
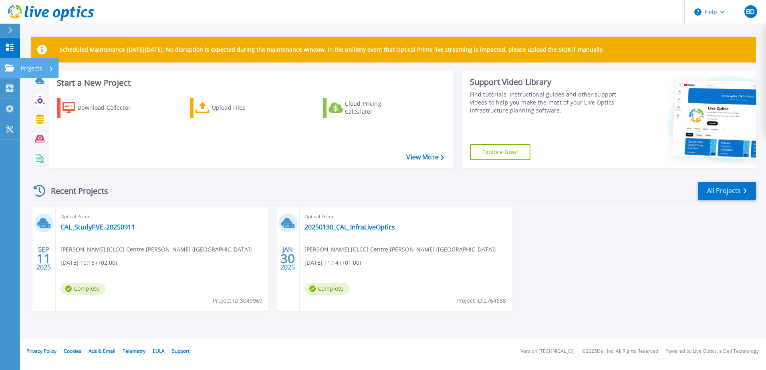
click at [2, 70] on link "Projects Projects" at bounding box center [10, 68] width 20 height 20
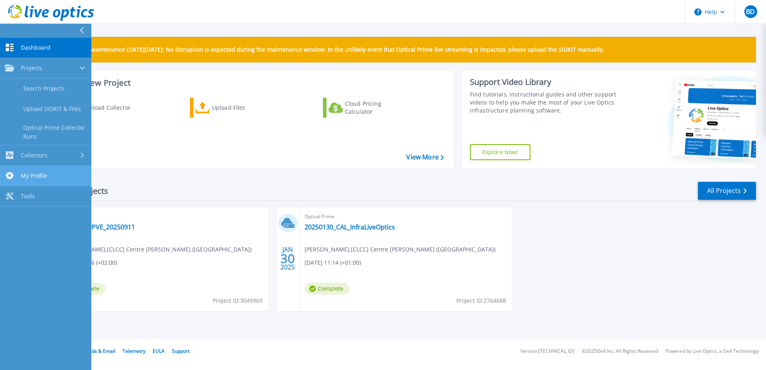
click at [30, 167] on link "My Profile My Profile" at bounding box center [45, 176] width 91 height 20
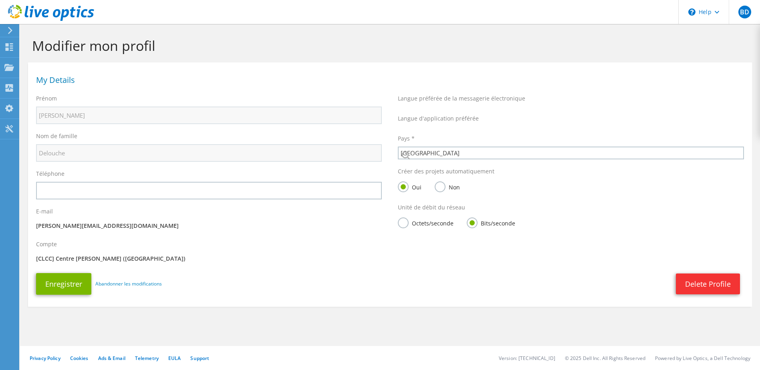
select select "73"
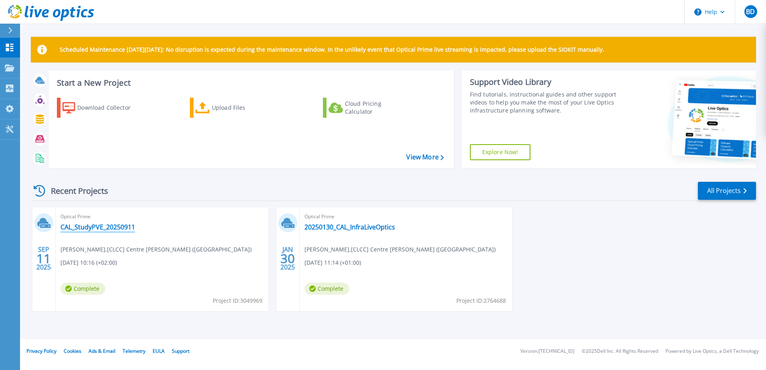
click at [110, 230] on link "CAL_StudyPVE_20250911" at bounding box center [97, 227] width 74 height 8
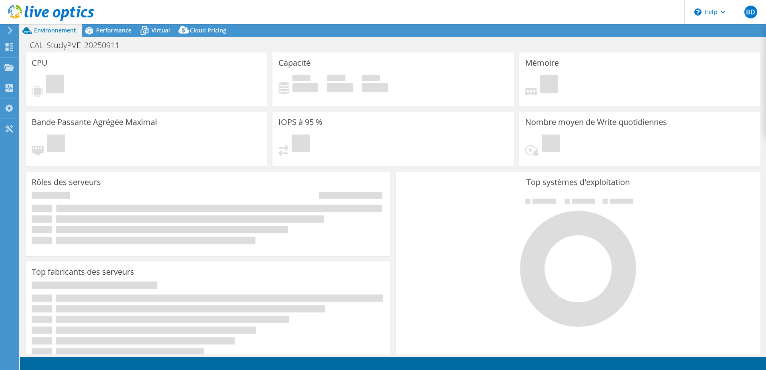
select select "EUFrankfurt"
select select "EUR"
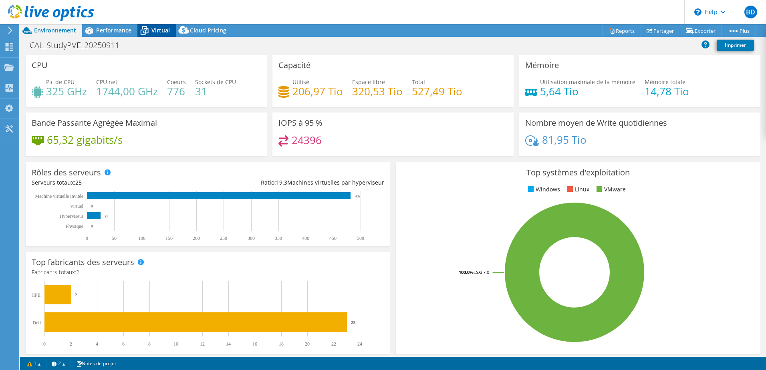
click at [151, 33] on icon at bounding box center [144, 31] width 14 height 14
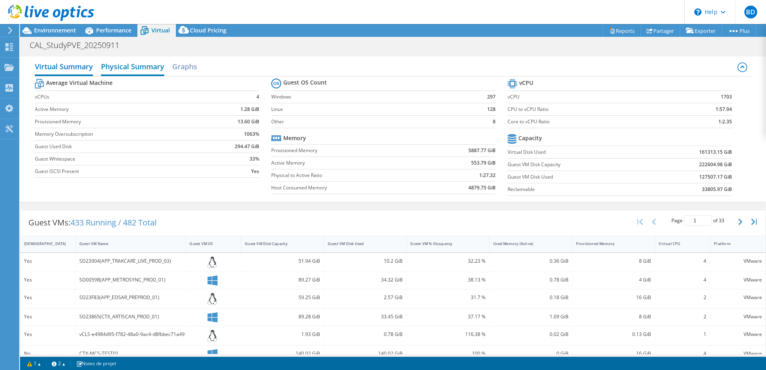
click at [159, 66] on h2 "Physical Summary" at bounding box center [132, 67] width 63 height 18
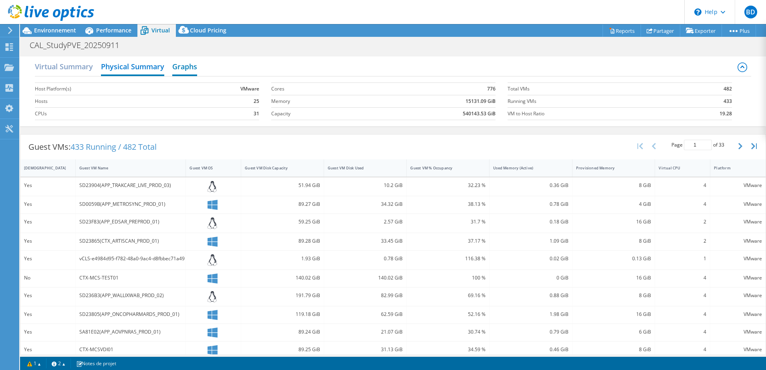
click at [191, 70] on h2 "Graphs" at bounding box center [184, 67] width 25 height 18
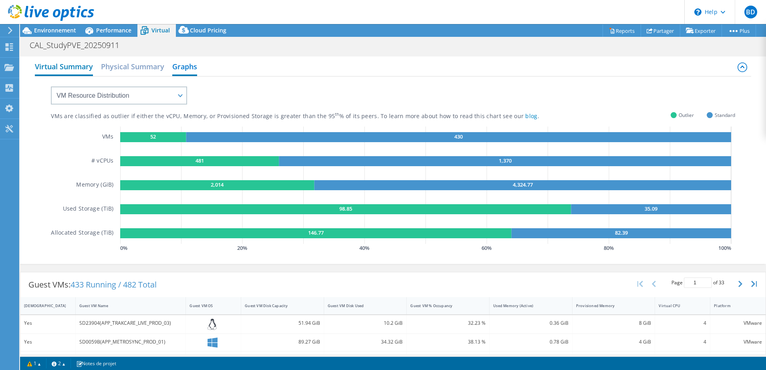
click at [51, 71] on h2 "Virtual Summary" at bounding box center [64, 67] width 58 height 18
